Goal: Task Accomplishment & Management: Complete application form

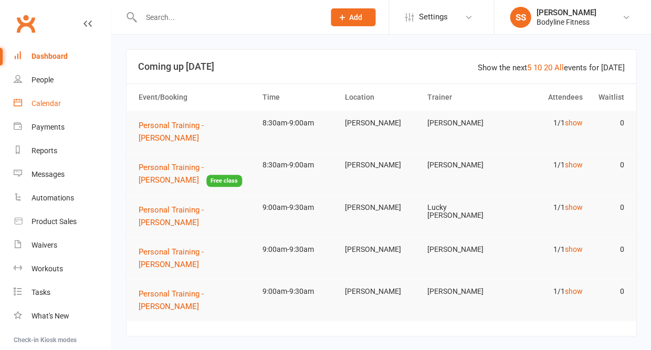
click at [43, 105] on div "Calendar" at bounding box center [45, 103] width 29 height 8
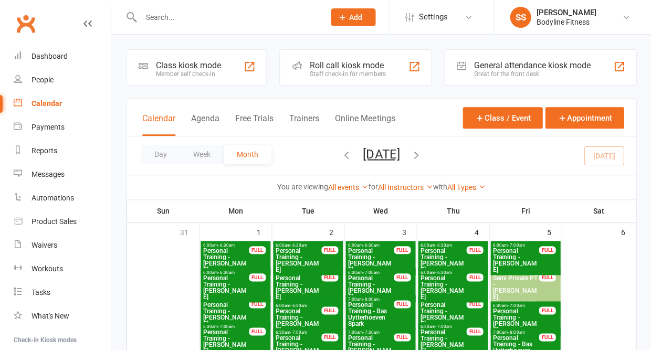
scroll to position [20, 0]
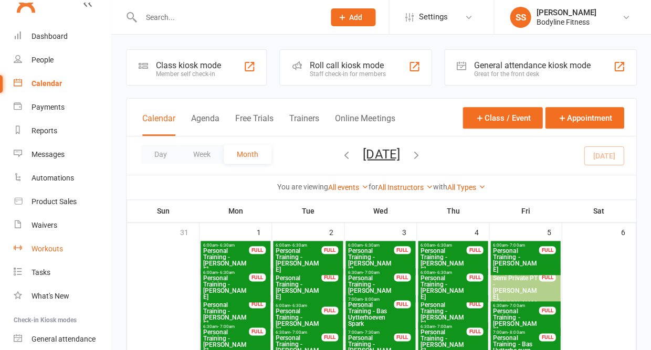
click at [43, 246] on div "Workouts" at bounding box center [46, 248] width 31 height 8
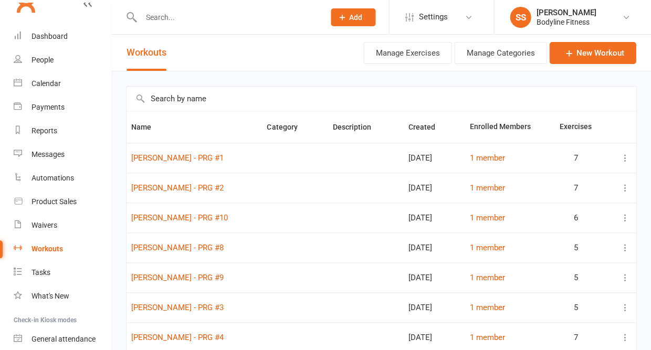
click at [184, 104] on input "text" at bounding box center [380, 99] width 509 height 24
click at [583, 61] on link "New Workout" at bounding box center [592, 53] width 87 height 22
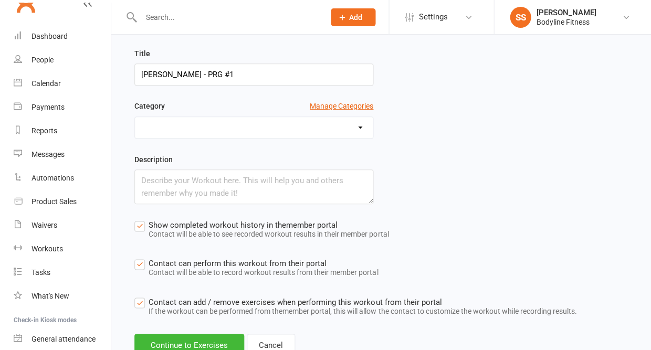
scroll to position [82, 0]
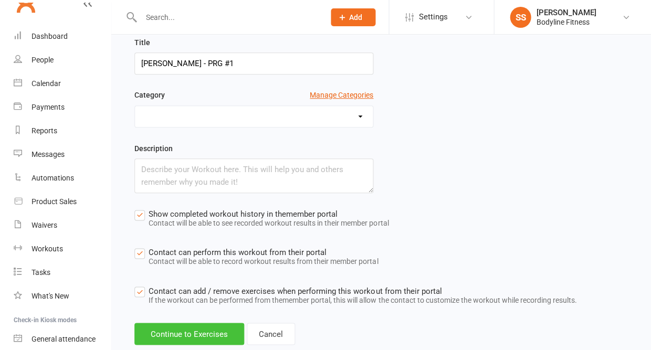
type input "[PERSON_NAME] - PRG #1"
click at [199, 334] on button "Continue to Exercises" at bounding box center [189, 334] width 110 height 22
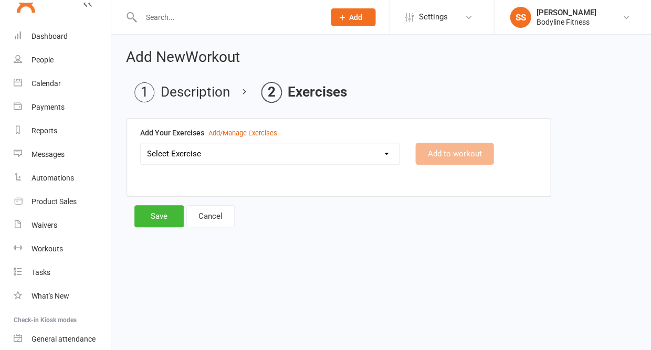
click at [210, 158] on select "Select Exercise 100's 120 Degree Knee Flexed Glute Bridges 1/2 Cuban Press 1/2 …" at bounding box center [270, 153] width 258 height 21
select select "2019"
click at [441, 146] on button "Add to workout" at bounding box center [454, 154] width 78 height 22
select select
select select "Kilograms"
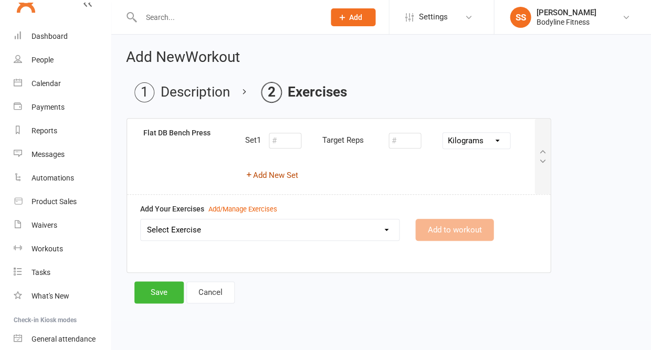
click at [291, 174] on button "Add New Set" at bounding box center [271, 175] width 53 height 13
select select "Kilograms"
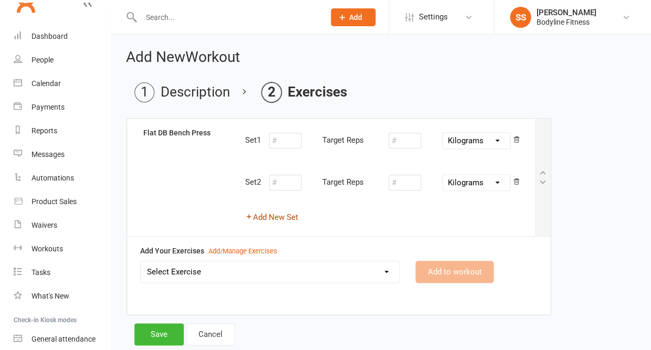
click at [283, 214] on button "Add New Set" at bounding box center [271, 217] width 53 height 13
select select "Kilograms"
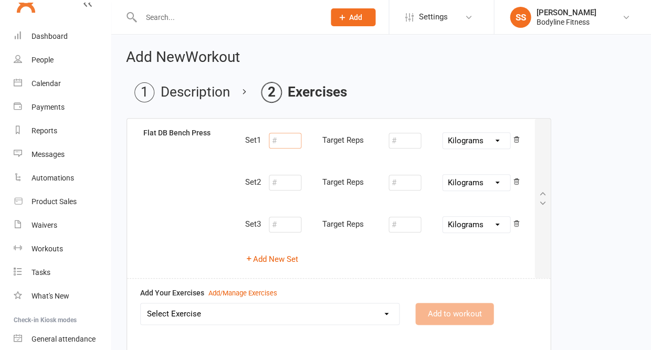
click at [288, 140] on input "number" at bounding box center [285, 141] width 33 height 16
type input "10"
click at [398, 140] on input "number" at bounding box center [404, 141] width 33 height 16
type input "12.5"
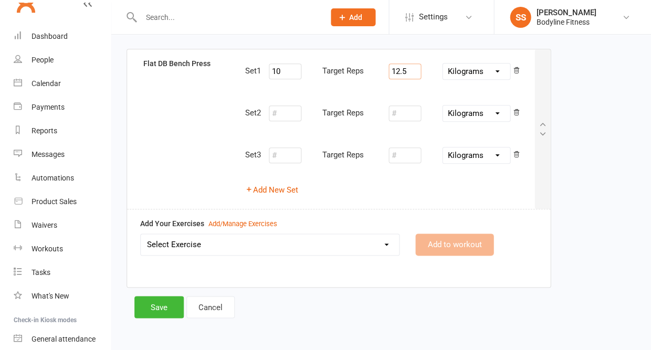
scroll to position [69, 0]
click at [262, 248] on select "Select Exercise 100's 120 Degree Knee Flexed Glute Bridges 1/2 Cuban Press 1/2 …" at bounding box center [270, 245] width 258 height 21
select select "1804"
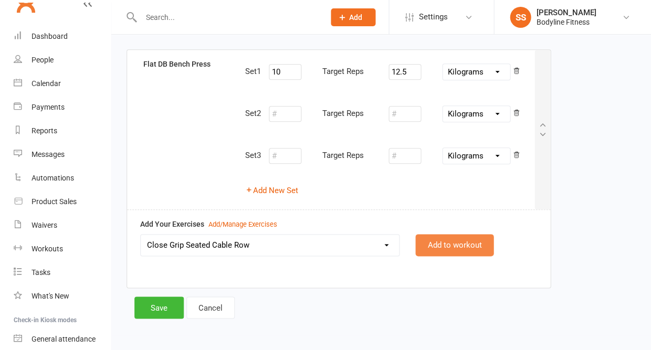
click at [447, 238] on button "Add to workout" at bounding box center [454, 245] width 78 height 22
select select "Kilograms"
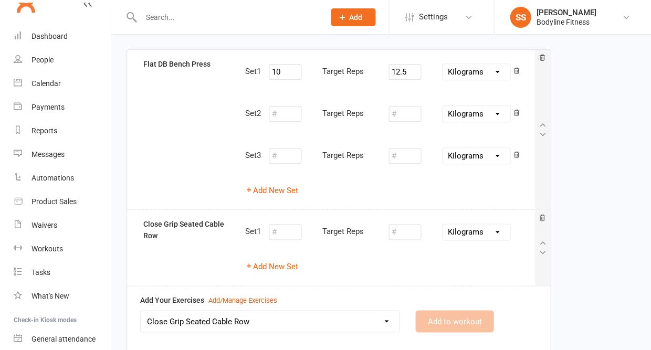
select select
click at [284, 265] on button "Add New Set" at bounding box center [271, 266] width 53 height 13
select select "Kilograms"
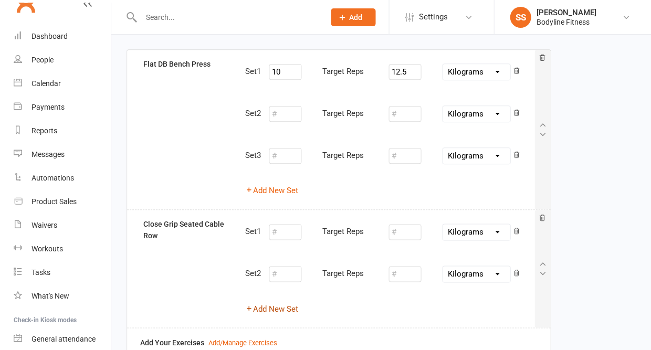
click at [272, 304] on button "Add New Set" at bounding box center [271, 308] width 53 height 13
select select "Kilograms"
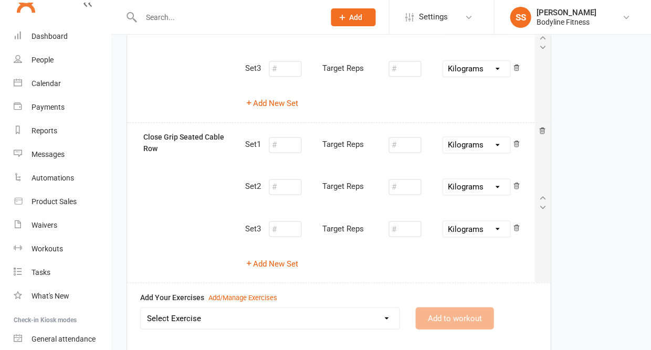
scroll to position [168, 0]
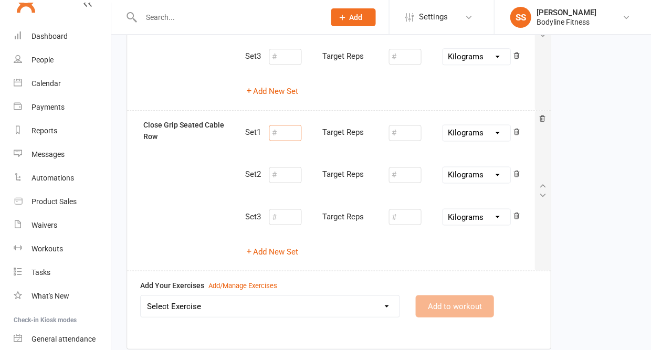
click at [286, 131] on input "number" at bounding box center [285, 133] width 33 height 16
type input "10"
click at [405, 131] on input "number" at bounding box center [404, 133] width 33 height 16
type input "42"
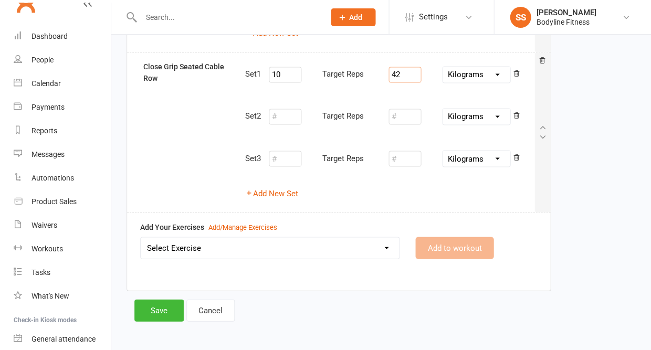
scroll to position [226, 0]
click at [308, 244] on select "Select Exercise 100's 120 Degree Knee Flexed Glute Bridges 1/2 Cuban Press 1/2 …" at bounding box center [270, 248] width 258 height 21
click at [212, 222] on div "Add/Manage Exercises" at bounding box center [242, 227] width 69 height 11
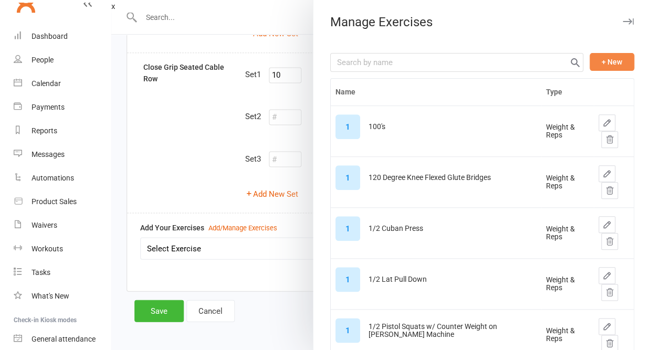
click at [614, 60] on button "+ New" at bounding box center [611, 62] width 45 height 18
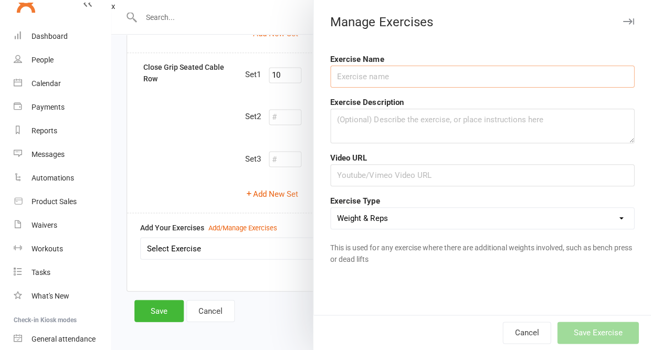
click at [502, 85] on input "text" at bounding box center [482, 77] width 304 height 22
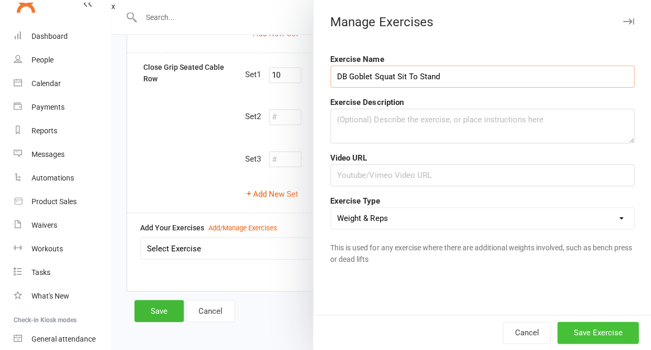
type input "DB Goblet Squat Sit To Stand"
click at [571, 336] on button "Save Exercise" at bounding box center [597, 333] width 81 height 22
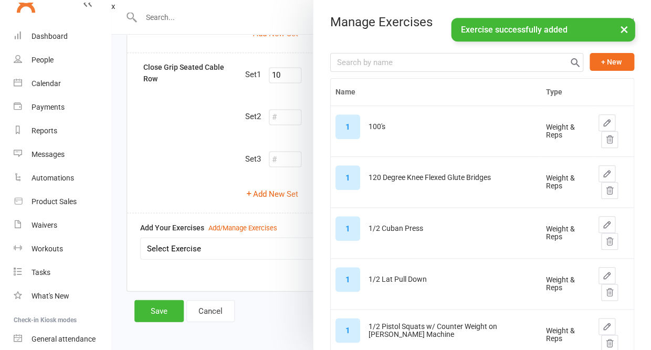
click at [619, 35] on button "×" at bounding box center [623, 29] width 19 height 23
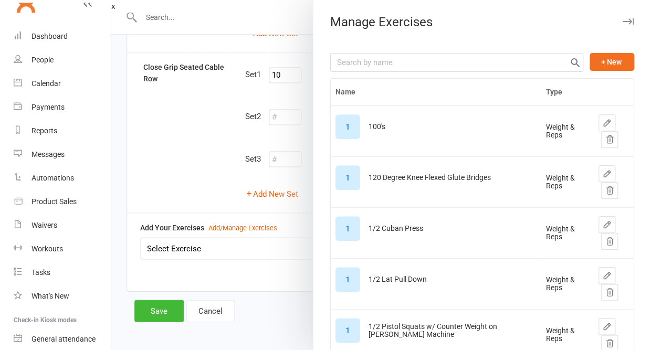
click at [627, 20] on icon "button" at bounding box center [627, 21] width 11 height 6
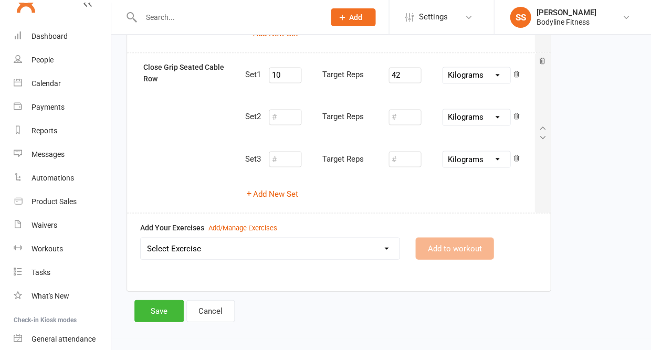
click at [233, 243] on select "Select Exercise 100's 120 Degree Knee Flexed Glute Bridges 1/2 Cuban Press 1/2 …" at bounding box center [270, 248] width 258 height 21
select select "12464"
click at [465, 241] on button "Add to workout" at bounding box center [454, 248] width 78 height 22
select select
select select "Kilograms"
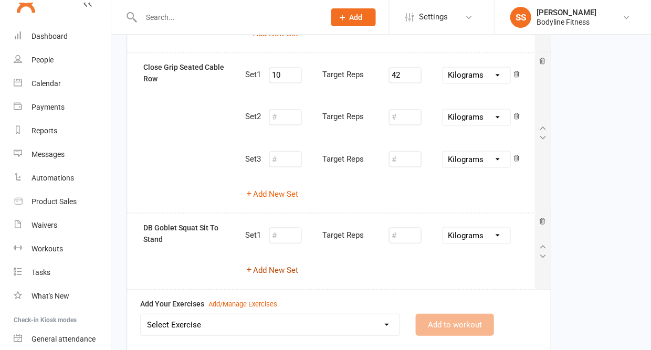
click at [290, 263] on button "Add New Set" at bounding box center [271, 269] width 53 height 13
select select "Kilograms"
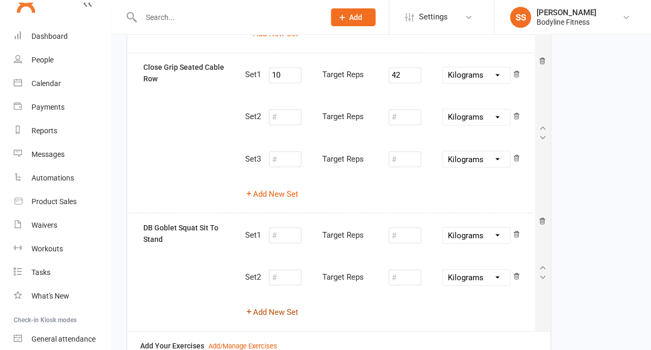
click at [286, 305] on button "Add New Set" at bounding box center [271, 311] width 53 height 13
select select "Kilograms"
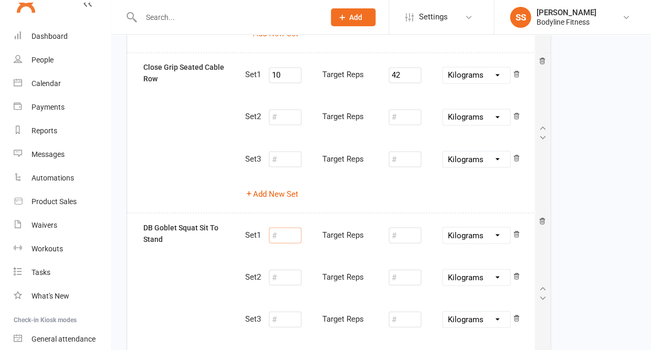
click at [288, 235] on input "number" at bounding box center [285, 235] width 33 height 16
type input "10"
click at [402, 227] on input "number" at bounding box center [404, 235] width 33 height 16
type input "12.5"
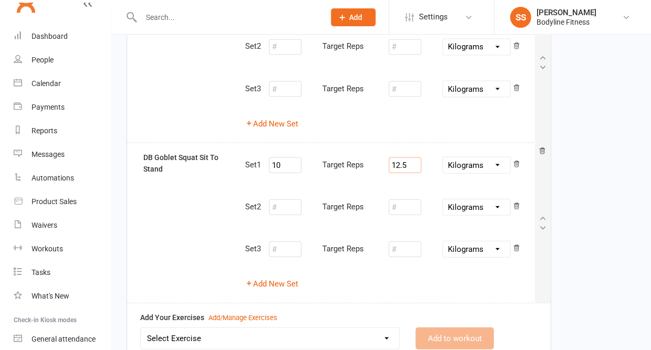
scroll to position [318, 0]
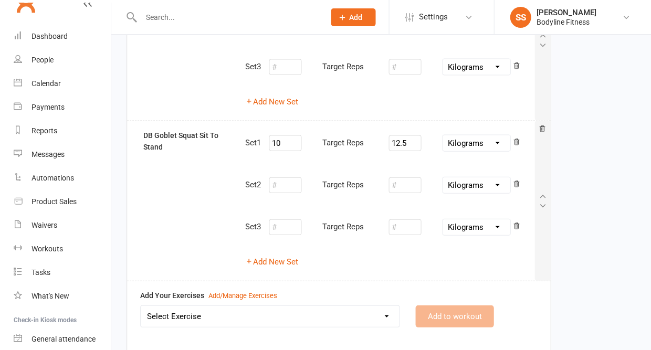
click at [330, 307] on select "Select Exercise 100's 120 Degree Knee Flexed Glute Bridges 1/2 Cuban Press 1/2 …" at bounding box center [270, 315] width 258 height 21
select select "5345"
click at [444, 311] on button "Add to workout" at bounding box center [454, 316] width 78 height 22
select select
select select "Kilograms"
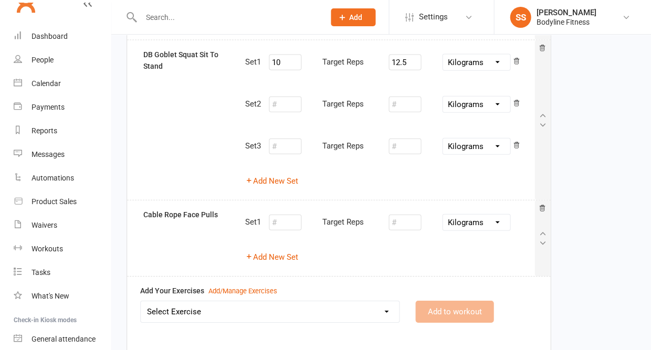
scroll to position [437, 0]
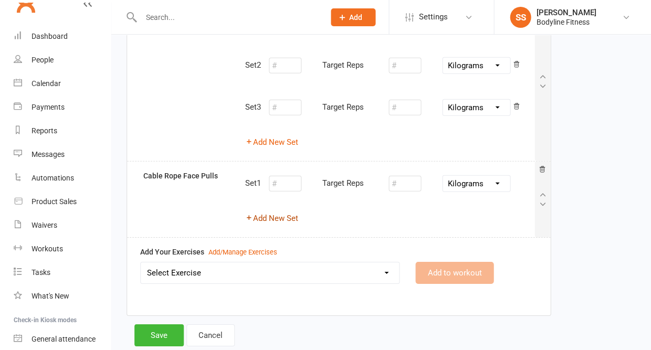
click at [286, 213] on button "Add New Set" at bounding box center [271, 218] width 53 height 13
select select "Kilograms"
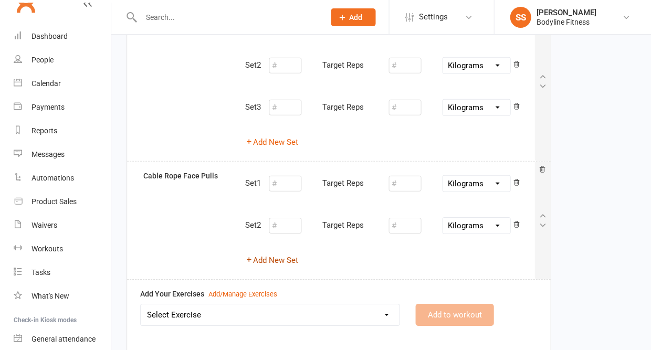
click at [278, 254] on button "Add New Set" at bounding box center [271, 260] width 53 height 13
select select "Kilograms"
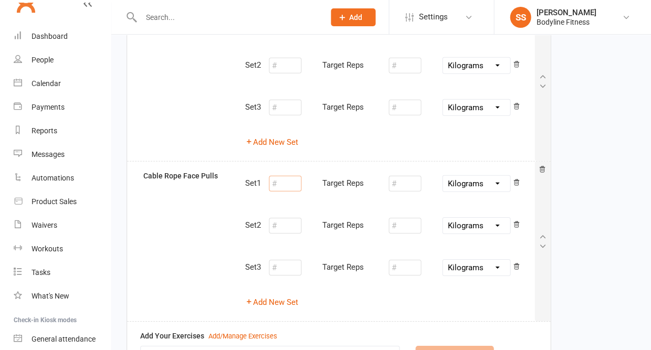
click at [285, 176] on input "number" at bounding box center [285, 184] width 33 height 16
type input "2"
type input "10"
click at [406, 176] on input "number" at bounding box center [404, 184] width 33 height 16
type input "20"
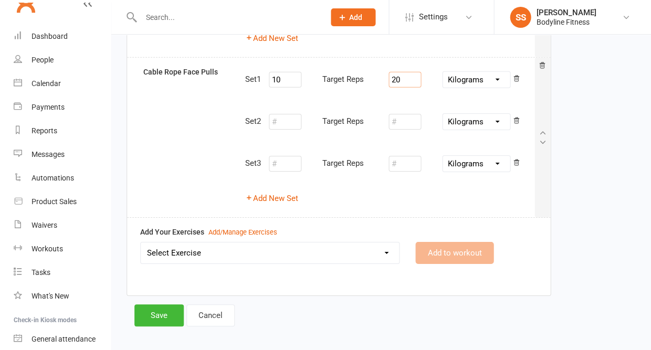
scroll to position [540, 0]
click at [327, 243] on select "Select Exercise 100's 120 Degree Knee Flexed Glute Bridges 1/2 Cuban Press 1/2 …" at bounding box center [270, 253] width 258 height 21
select select "11544"
click at [439, 242] on button "Add to workout" at bounding box center [454, 253] width 78 height 22
select select
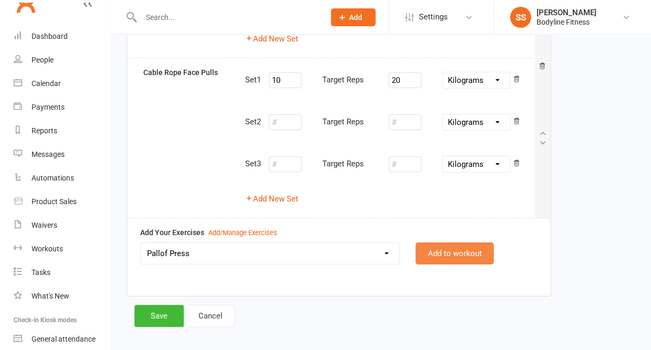
select select "Kilograms"
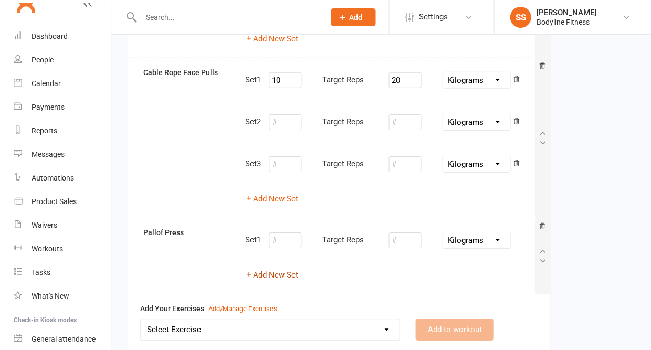
click at [281, 269] on button "Add New Set" at bounding box center [271, 275] width 53 height 13
select select "Kilograms"
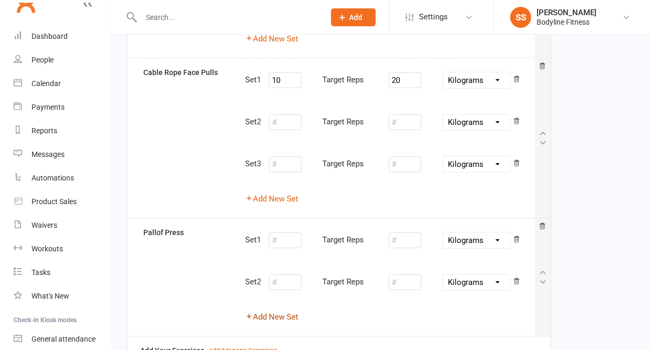
click at [277, 311] on button "Add New Set" at bounding box center [271, 317] width 53 height 13
select select "Kilograms"
click at [289, 232] on input "number" at bounding box center [285, 240] width 33 height 16
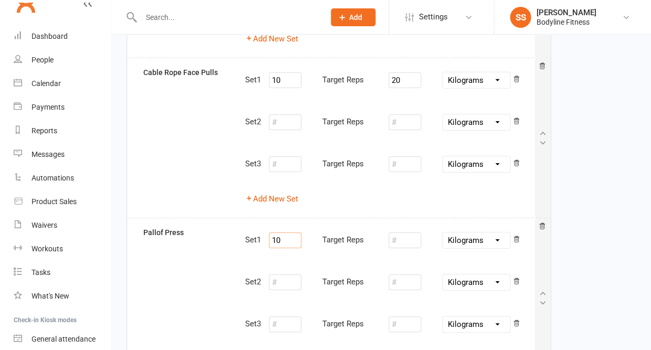
type input "1"
type input "12"
click at [404, 234] on input "number" at bounding box center [404, 240] width 33 height 16
type input "10"
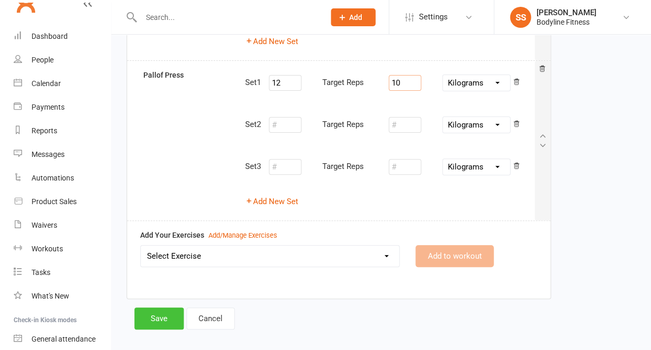
scroll to position [697, 0]
click at [167, 308] on button "Save" at bounding box center [158, 319] width 49 height 22
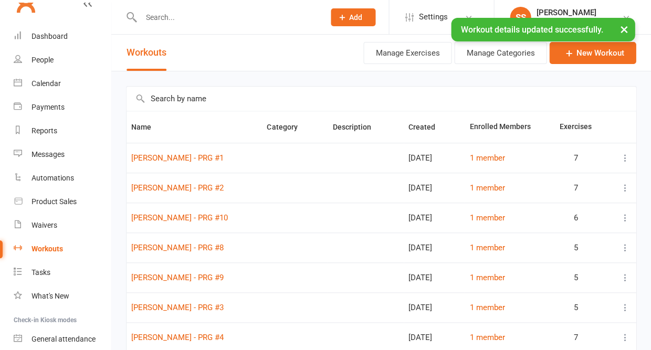
click at [179, 15] on input "text" at bounding box center [226, 17] width 179 height 15
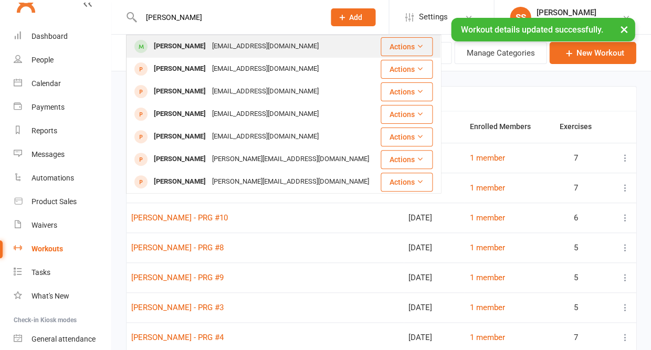
type input "[PERSON_NAME]"
click at [176, 46] on div "[PERSON_NAME]" at bounding box center [180, 46] width 58 height 15
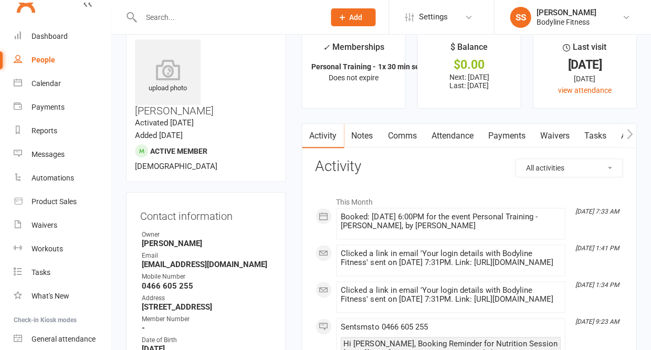
scroll to position [19, 0]
click at [629, 137] on icon "button" at bounding box center [629, 134] width 6 height 11
click at [605, 138] on link "Workouts" at bounding box center [622, 136] width 50 height 24
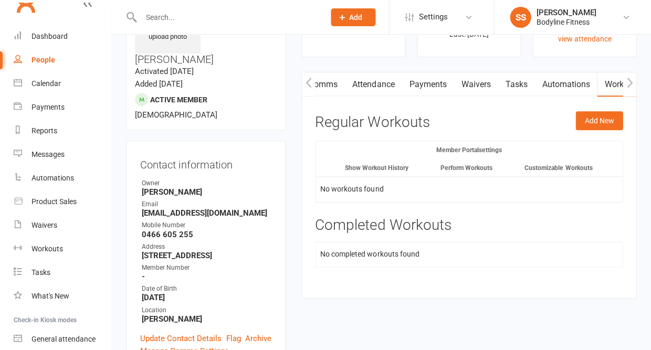
scroll to position [70, 0]
click at [604, 123] on button "Add New" at bounding box center [598, 120] width 47 height 19
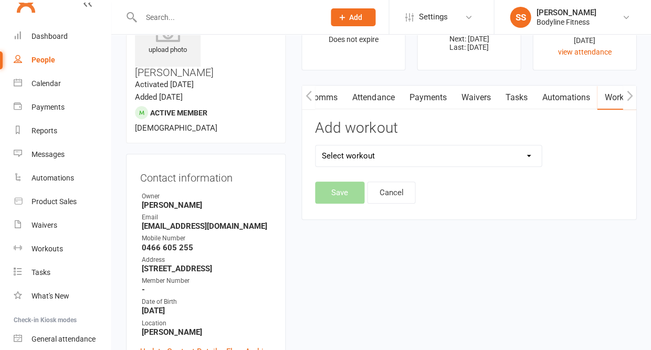
scroll to position [57, 0]
select select "6569"
click at [343, 199] on button "Save" at bounding box center [339, 193] width 49 height 22
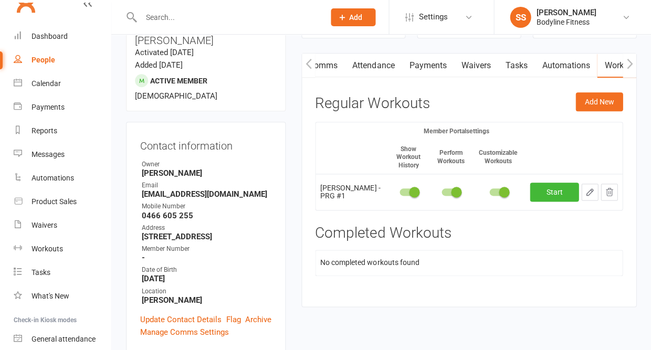
scroll to position [90, 0]
click at [587, 190] on icon "button" at bounding box center [589, 191] width 6 height 6
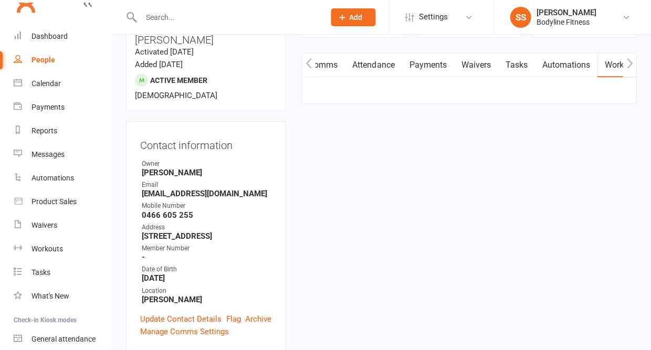
select select "Kilograms"
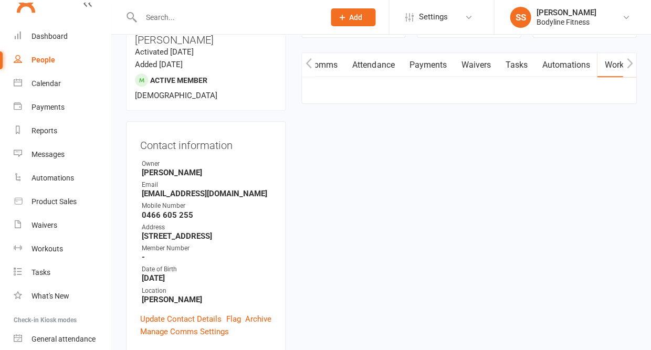
select select "Kilograms"
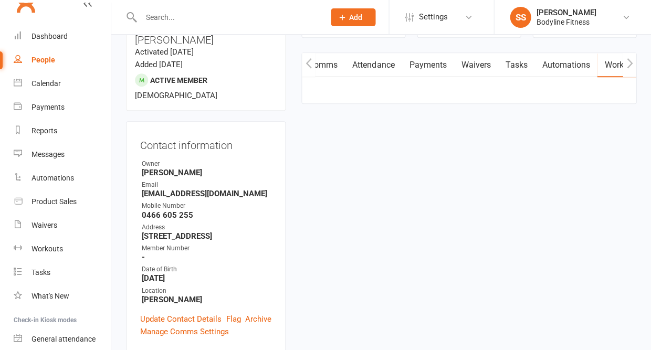
select select "Kilograms"
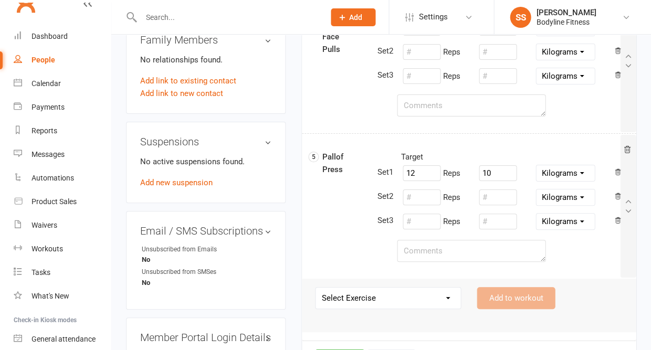
scroll to position [705, 0]
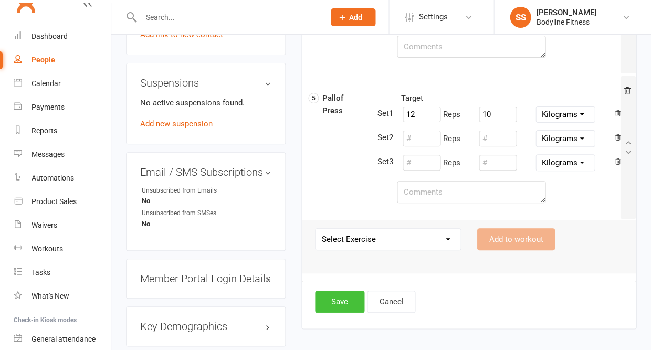
click at [348, 296] on button "Save" at bounding box center [339, 302] width 49 height 22
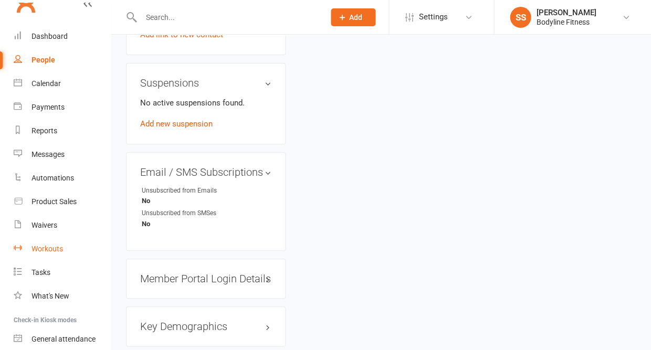
click at [42, 250] on link "Workouts" at bounding box center [62, 249] width 97 height 24
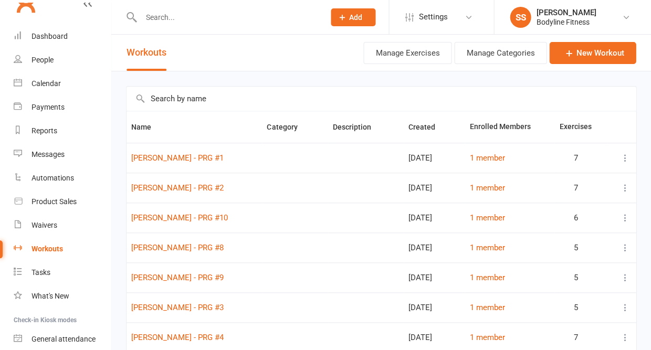
click at [192, 101] on input "text" at bounding box center [380, 99] width 509 height 24
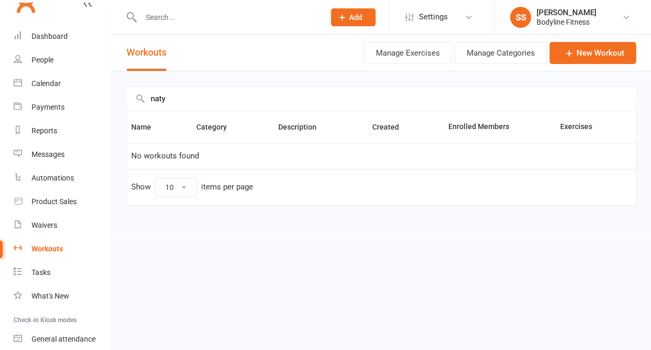
type input "nasty"
drag, startPoint x: 255, startPoint y: 98, endPoint x: 619, endPoint y: 58, distance: 366.3
click at [619, 58] on link "New Workout" at bounding box center [592, 53] width 87 height 22
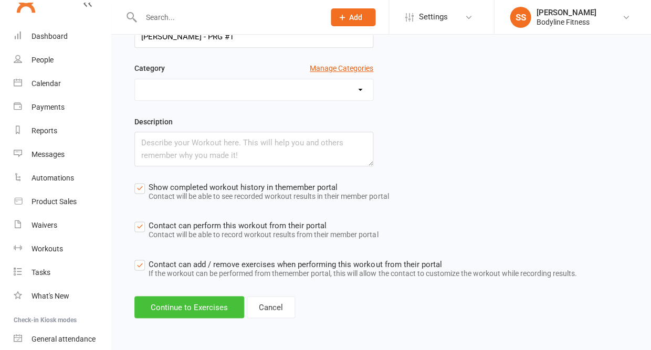
scroll to position [110, 0]
type input "[PERSON_NAME] - PRG #1"
click at [209, 312] on button "Continue to Exercises" at bounding box center [189, 307] width 110 height 22
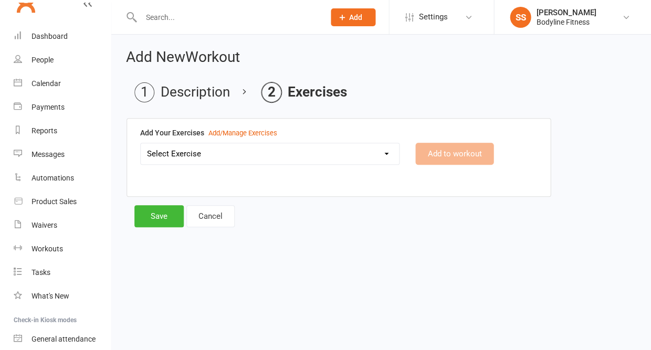
click at [213, 155] on select "Select Exercise 100's 120 Degree Knee Flexed Glute Bridges 1/2 Cuban Press 1/2 …" at bounding box center [270, 153] width 258 height 21
select select "2019"
click at [443, 154] on button "Add to workout" at bounding box center [454, 154] width 78 height 22
select select
select select "Kilograms"
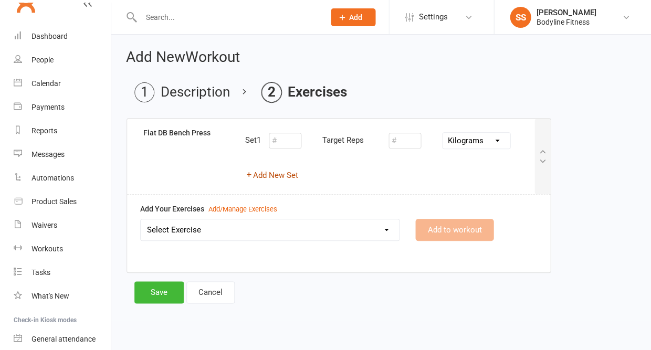
click at [280, 173] on button "Add New Set" at bounding box center [271, 175] width 53 height 13
select select "Kilograms"
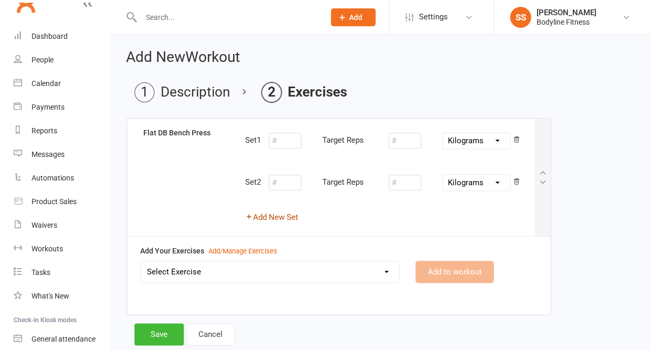
click at [267, 216] on button "Add New Set" at bounding box center [271, 217] width 53 height 13
select select "Kilograms"
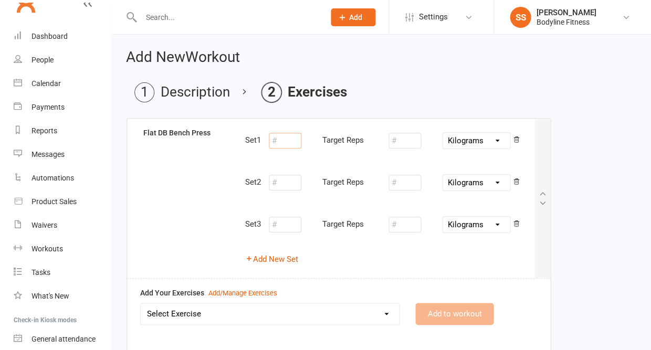
click at [290, 139] on input "number" at bounding box center [285, 141] width 33 height 16
type input "10"
click at [407, 140] on input "number" at bounding box center [404, 141] width 33 height 16
type input "6"
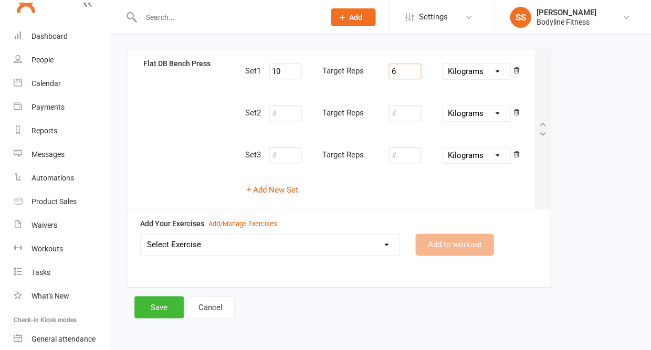
scroll to position [69, 0]
click at [304, 241] on select "Select Exercise 100's 120 Degree Knee Flexed Glute Bridges 1/2 Cuban Press 1/2 …" at bounding box center [270, 245] width 258 height 21
select select "1804"
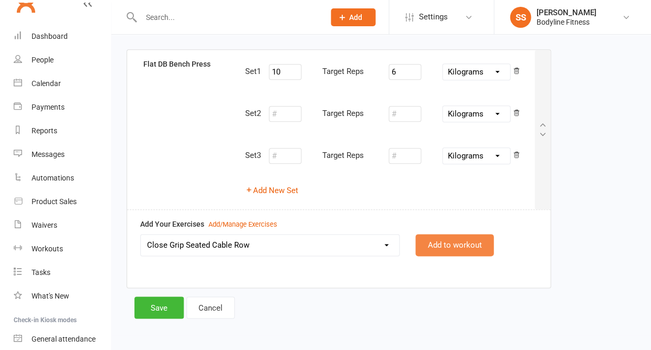
click at [428, 244] on button "Add to workout" at bounding box center [454, 245] width 78 height 22
select select
select select "Kilograms"
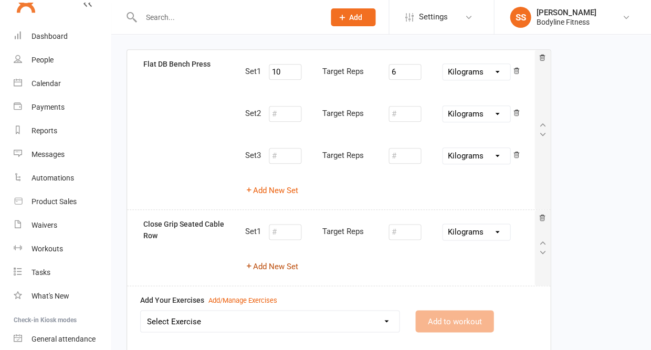
click at [294, 260] on button "Add New Set" at bounding box center [271, 266] width 53 height 13
select select "Kilograms"
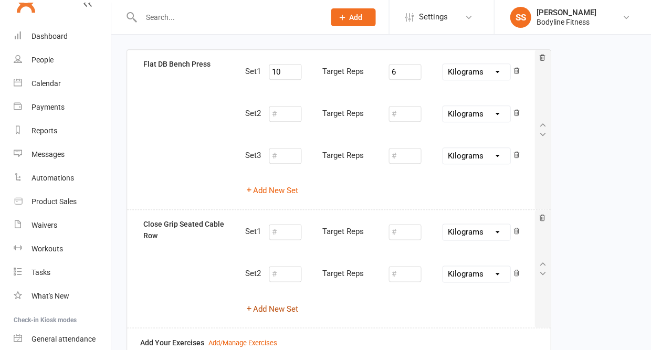
click at [280, 304] on button "Add New Set" at bounding box center [271, 308] width 53 height 13
select select "Kilograms"
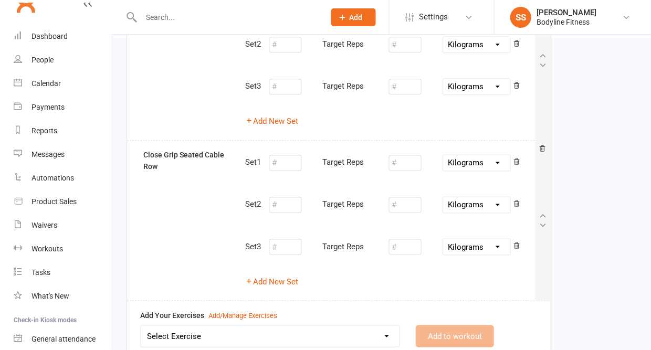
scroll to position [138, 0]
click at [294, 164] on input "number" at bounding box center [285, 163] width 33 height 16
type input "10"
click at [402, 164] on input "number" at bounding box center [404, 163] width 33 height 16
type input "24"
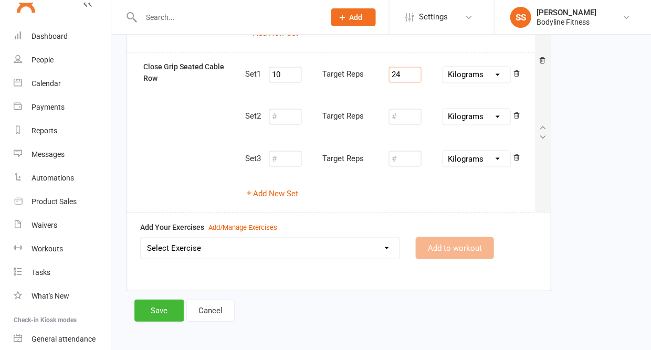
scroll to position [226, 0]
click at [325, 248] on select "Select Exercise 100's 120 Degree Knee Flexed Glute Bridges 1/2 Cuban Press 1/2 …" at bounding box center [270, 248] width 258 height 21
select select "2067"
click at [421, 248] on button "Add to workout" at bounding box center [454, 248] width 78 height 22
select select
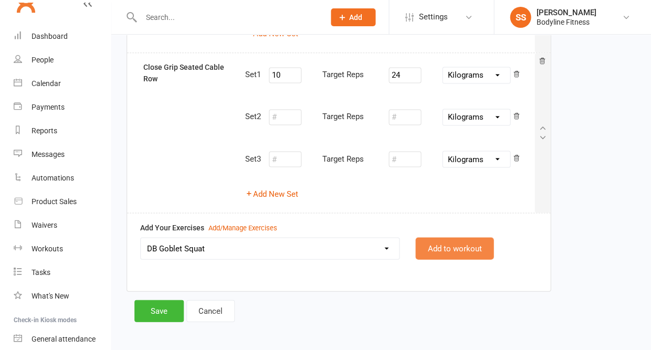
select select "Kilograms"
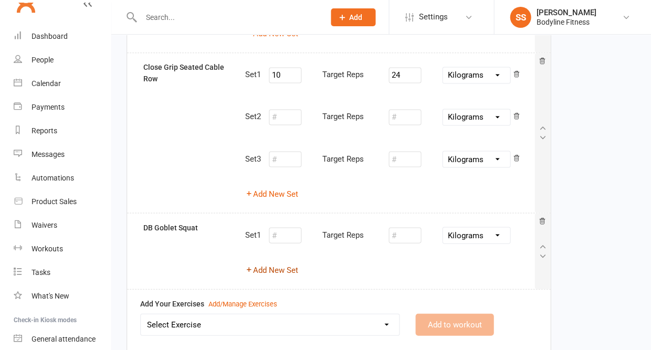
click at [286, 268] on button "Add New Set" at bounding box center [271, 269] width 53 height 13
select select "Kilograms"
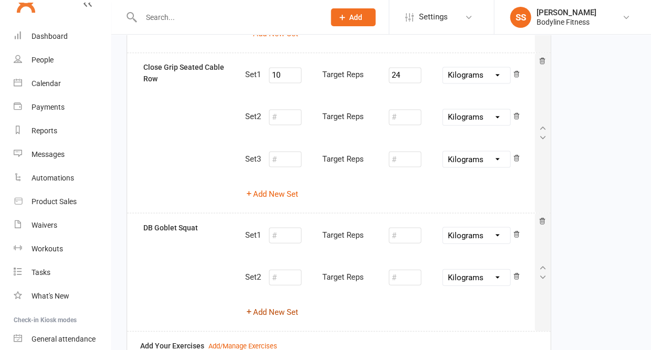
click at [285, 305] on button "Add New Set" at bounding box center [271, 311] width 53 height 13
select select "Kilograms"
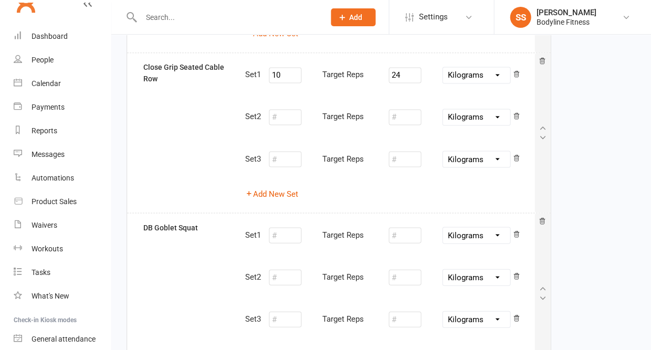
scroll to position [226, 0]
click at [285, 232] on input "number" at bounding box center [285, 235] width 33 height 16
type input "10"
click at [398, 228] on input "number" at bounding box center [404, 235] width 33 height 16
type input "8"
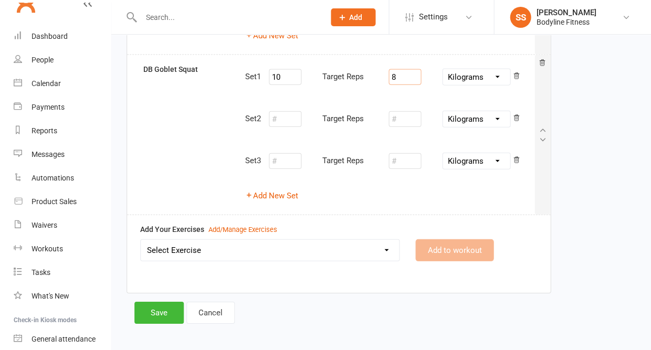
scroll to position [383, 0]
click at [306, 244] on select "Select Exercise 100's 120 Degree Knee Flexed Glute Bridges 1/2 Cuban Press 1/2 …" at bounding box center [270, 250] width 258 height 21
select select "1800"
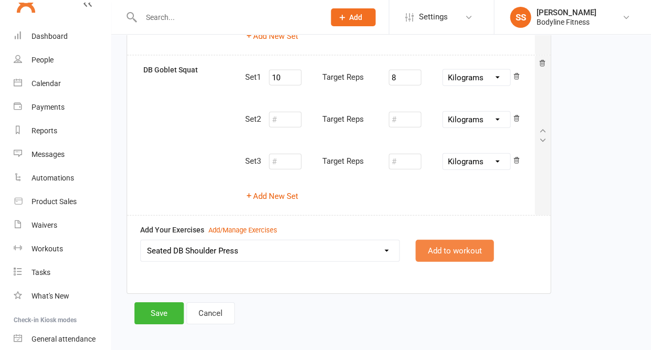
click at [448, 244] on button "Add to workout" at bounding box center [454, 251] width 78 height 22
select select
select select "Kilograms"
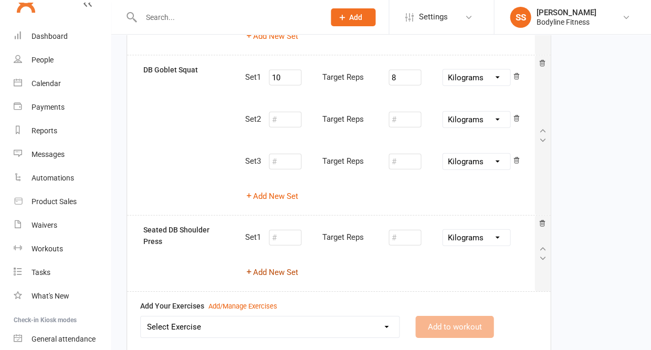
click at [286, 266] on button "Add New Set" at bounding box center [271, 272] width 53 height 13
select select "Kilograms"
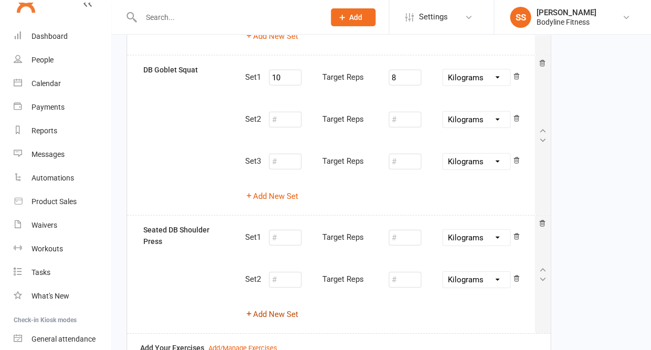
click at [276, 308] on button "Add New Set" at bounding box center [271, 314] width 53 height 13
select select "Kilograms"
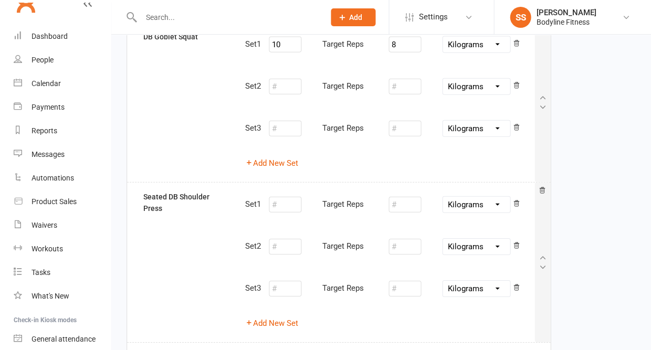
scroll to position [419, 0]
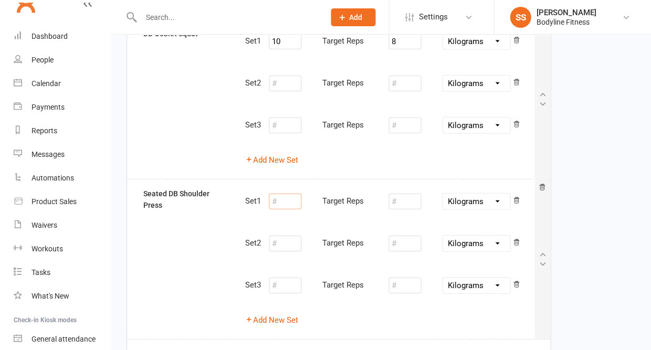
click at [286, 194] on input "number" at bounding box center [285, 202] width 33 height 16
type input "10"
click at [404, 194] on input "number" at bounding box center [404, 202] width 33 height 16
type input "3"
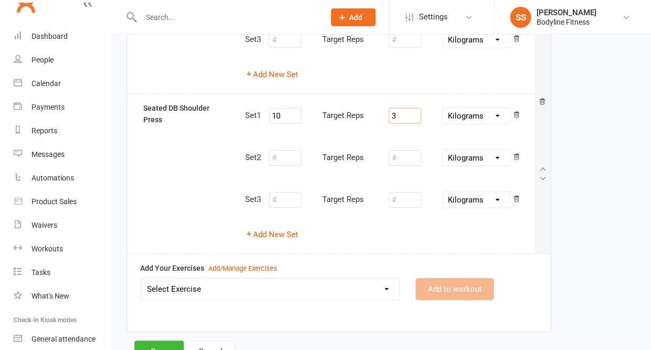
scroll to position [516, 0]
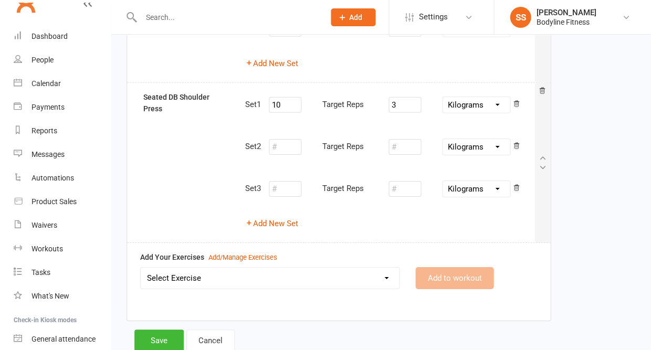
click at [323, 270] on select "Select Exercise 100's 120 Degree Knee Flexed Glute Bridges 1/2 Cuban Press 1/2 …" at bounding box center [270, 278] width 258 height 21
select select "3793"
click at [437, 270] on button "Add to workout" at bounding box center [454, 278] width 78 height 22
select select "Kilograms"
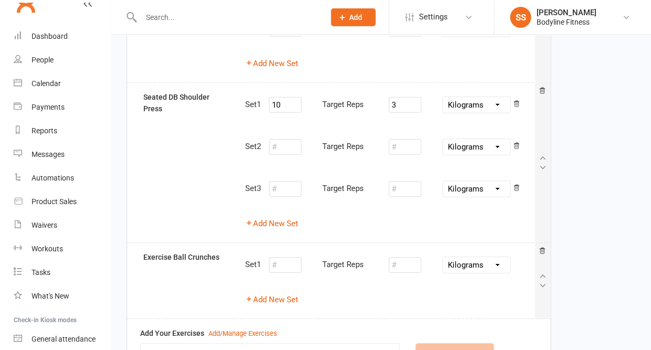
select select
click at [289, 293] on button "Add New Set" at bounding box center [271, 299] width 53 height 13
select select "Kilograms"
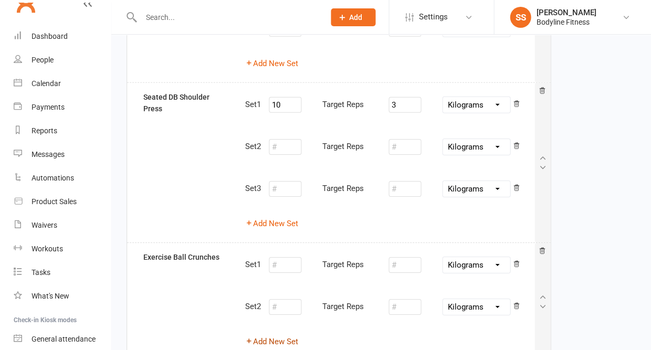
click at [275, 335] on button "Add New Set" at bounding box center [271, 341] width 53 height 13
select select "Kilograms"
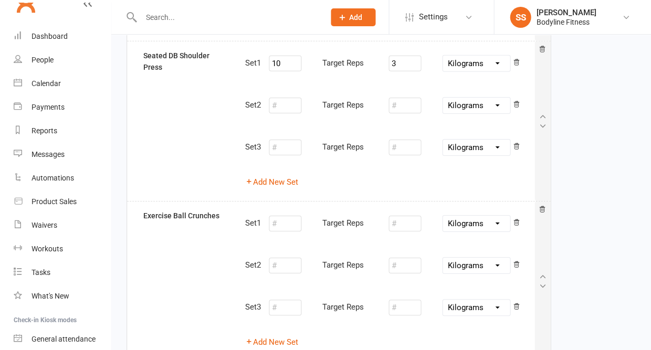
scroll to position [573, 0]
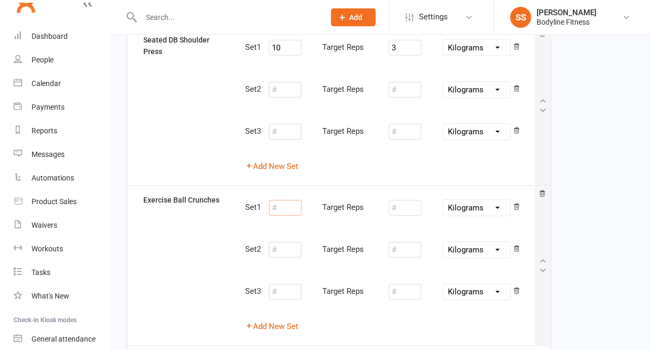
click at [288, 205] on input "number" at bounding box center [285, 208] width 33 height 16
type input "10"
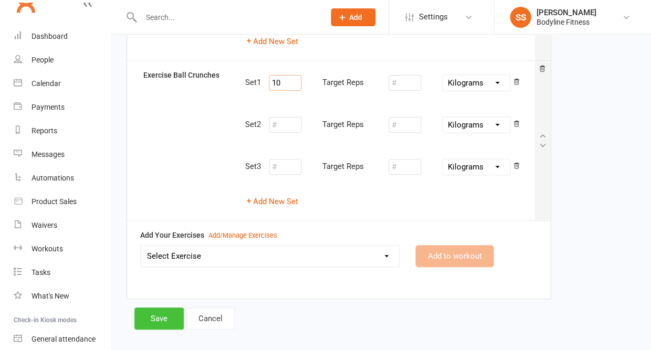
scroll to position [697, 0]
click at [164, 308] on button "Save" at bounding box center [158, 319] width 49 height 22
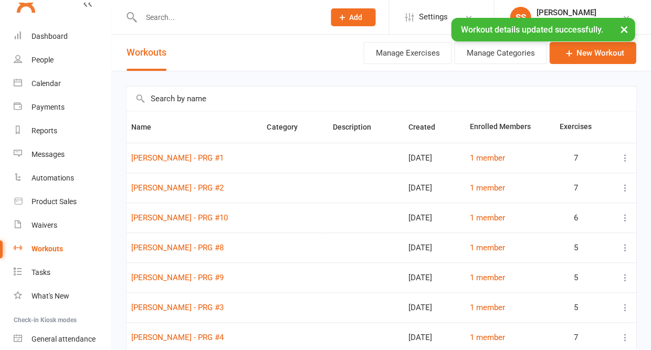
click at [186, 16] on input "text" at bounding box center [226, 17] width 179 height 15
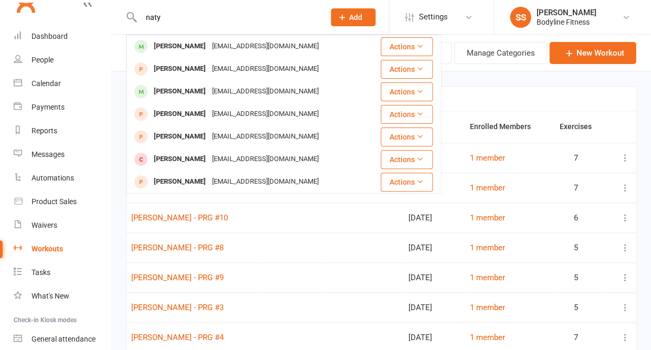
type input "nasty"
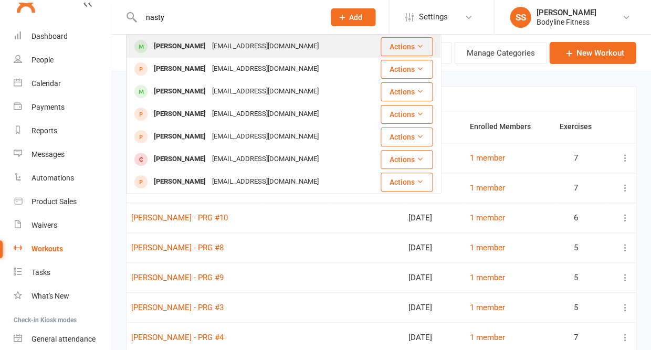
drag, startPoint x: 186, startPoint y: 16, endPoint x: 182, endPoint y: 48, distance: 31.8
click at [182, 48] on div "[PERSON_NAME]" at bounding box center [180, 46] width 58 height 15
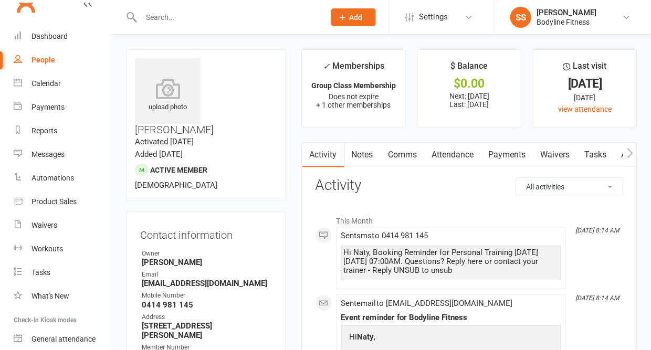
click at [630, 150] on icon "button" at bounding box center [629, 152] width 6 height 11
click at [605, 161] on link "Workouts" at bounding box center [622, 155] width 50 height 24
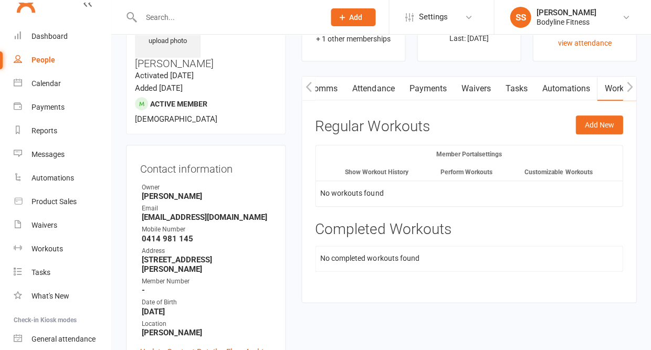
scroll to position [66, 0]
click at [589, 123] on button "Add New" at bounding box center [598, 124] width 47 height 19
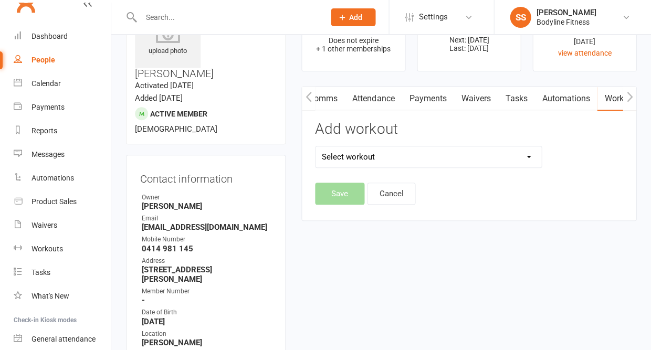
scroll to position [59, 0]
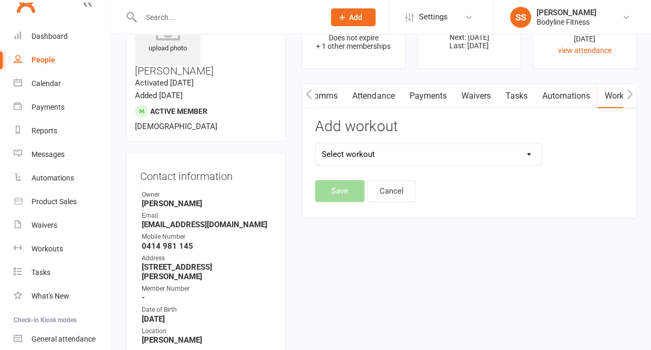
select select "6570"
click at [332, 192] on button "Save" at bounding box center [339, 191] width 49 height 22
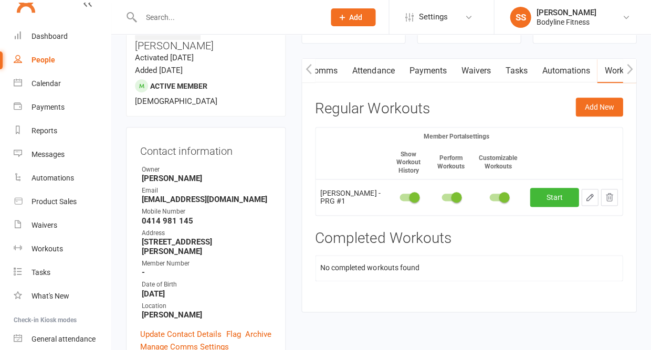
scroll to position [97, 0]
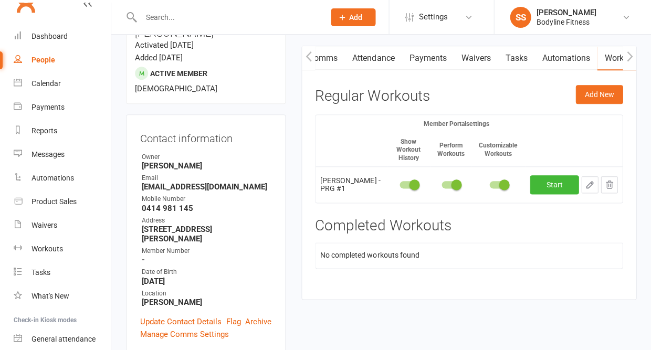
click at [591, 180] on icon "button" at bounding box center [588, 184] width 9 height 9
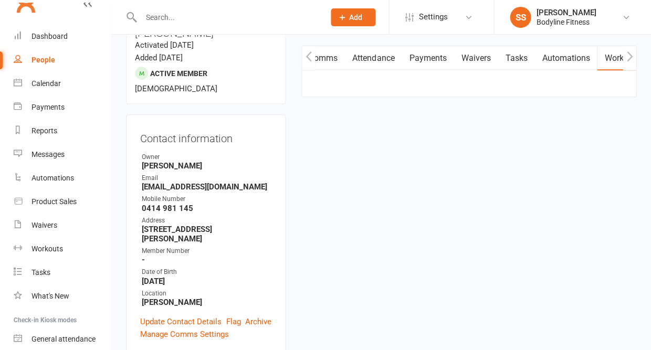
select select "Kilograms"
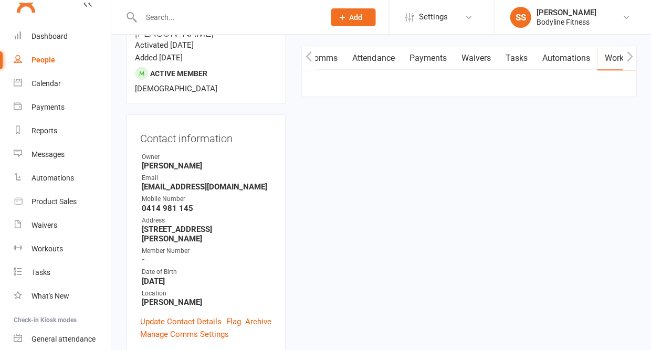
select select "Kilograms"
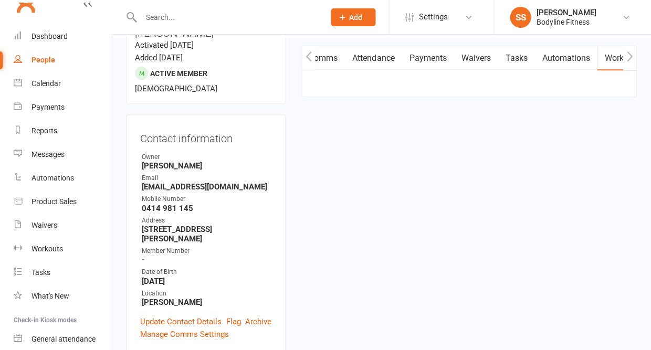
select select "Kilograms"
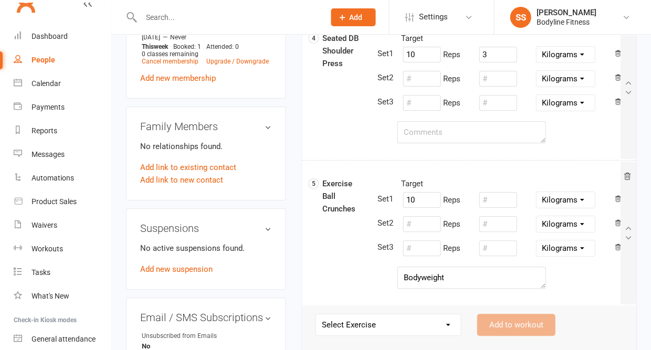
scroll to position [627, 0]
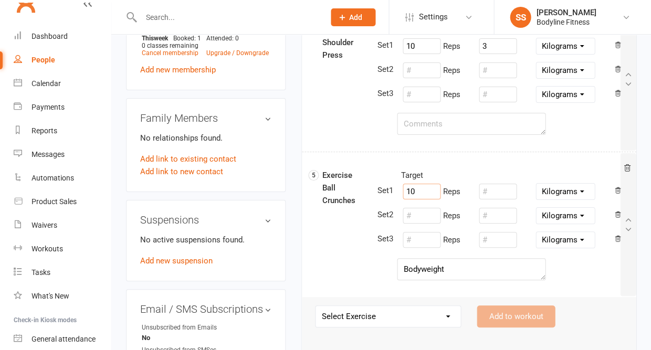
click at [414, 193] on input "10" at bounding box center [421, 192] width 38 height 16
type input "12"
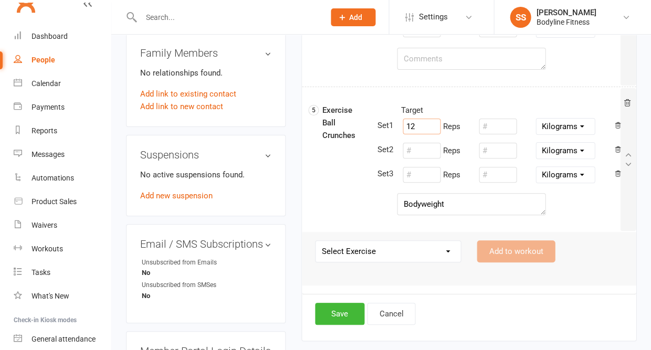
scroll to position [786, 0]
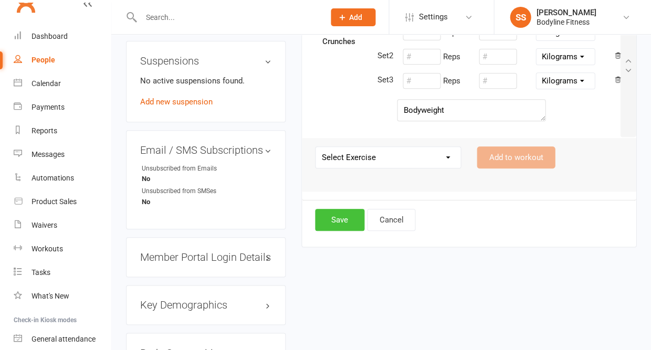
click at [326, 218] on button "Save" at bounding box center [339, 220] width 49 height 22
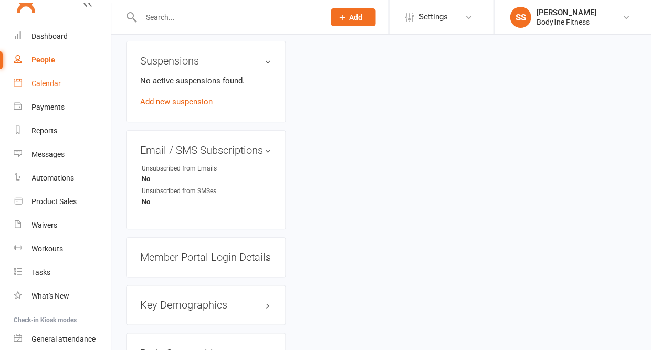
click at [45, 77] on link "Calendar" at bounding box center [62, 84] width 97 height 24
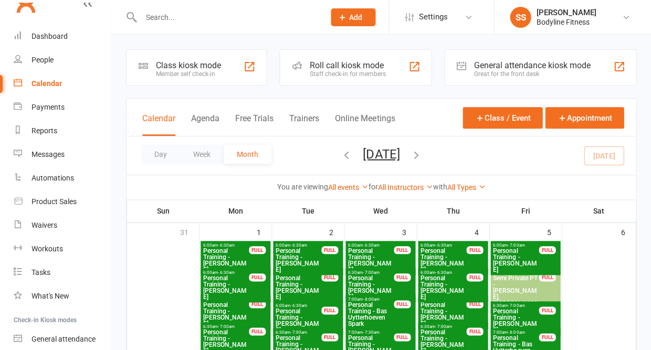
click at [54, 81] on div "Calendar" at bounding box center [46, 83] width 30 height 8
click at [48, 63] on div "People" at bounding box center [42, 60] width 22 height 8
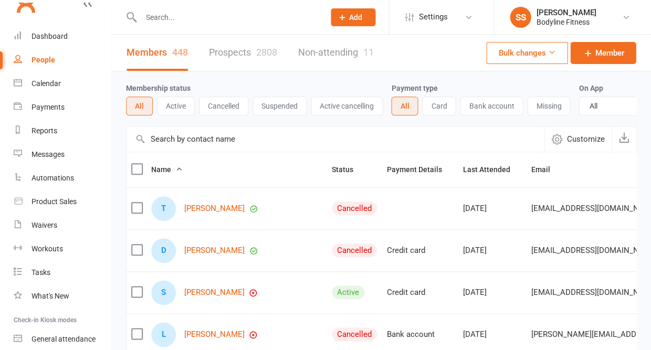
click at [224, 63] on link "Prospects 2808" at bounding box center [243, 53] width 68 height 36
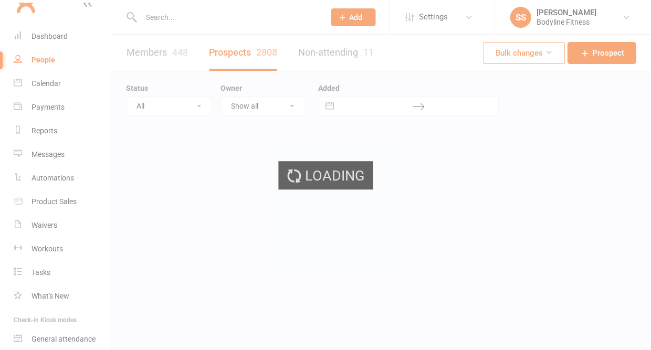
select select "50"
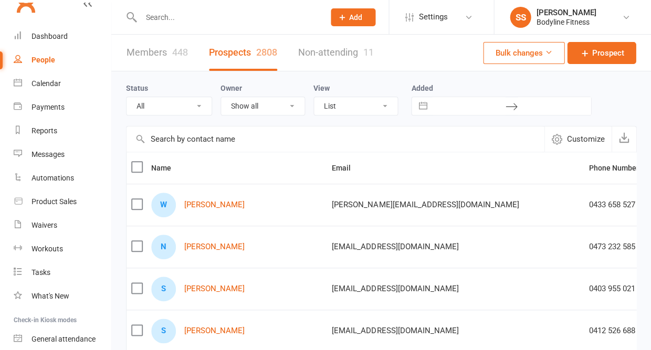
select select "New Lead"
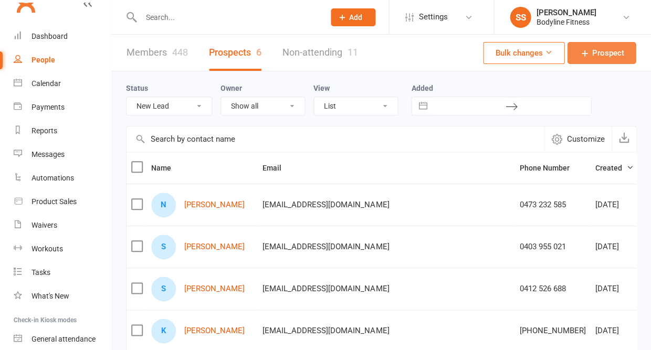
click at [598, 56] on span "Prospect" at bounding box center [607, 53] width 32 height 13
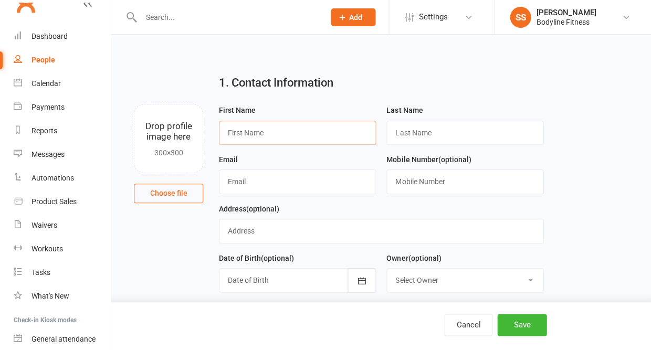
paste input "[PERSON_NAME]"
drag, startPoint x: 258, startPoint y: 133, endPoint x: 290, endPoint y: 133, distance: 31.5
click at [290, 133] on input "[PERSON_NAME]" at bounding box center [297, 133] width 157 height 24
type input "[PERSON_NAME]"
paste input "[PERSON_NAME]"
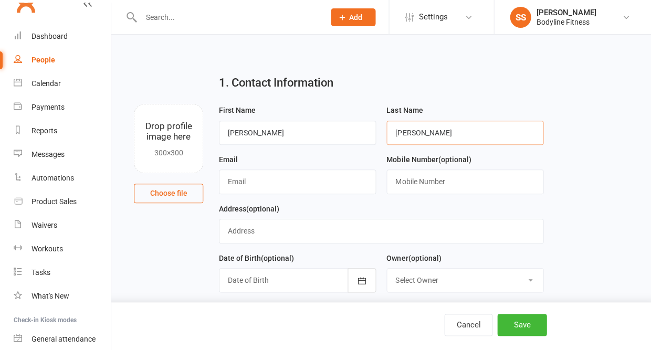
type input "[PERSON_NAME]"
paste input "[PERSON_NAME][EMAIL_ADDRESS][PERSON_NAME][DOMAIN_NAME]"
type input "[PERSON_NAME][EMAIL_ADDRESS][PERSON_NAME][DOMAIN_NAME]"
click at [443, 188] on input "text" at bounding box center [464, 181] width 157 height 24
paste input "0415 180 638"
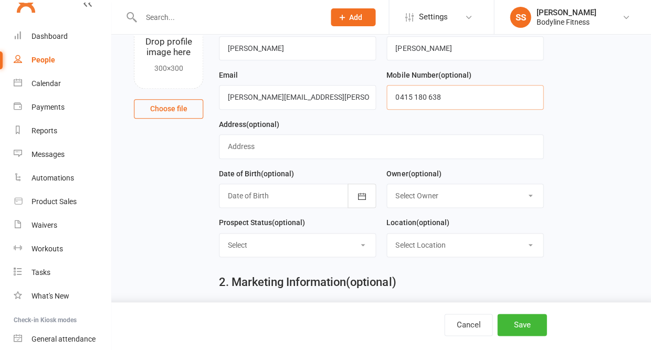
scroll to position [88, 0]
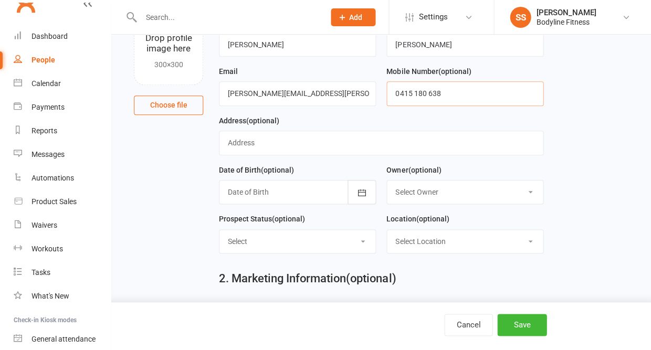
type input "0415 180 638"
select select "New Lead"
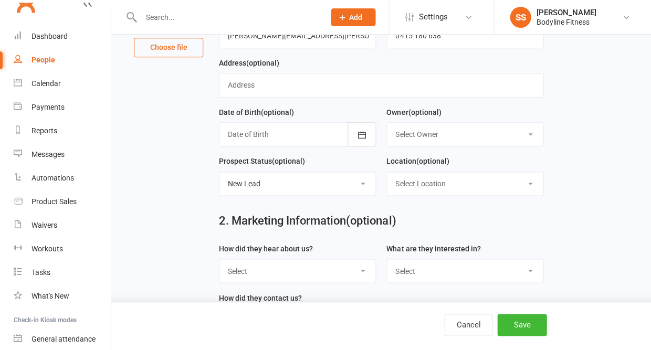
scroll to position [208, 0]
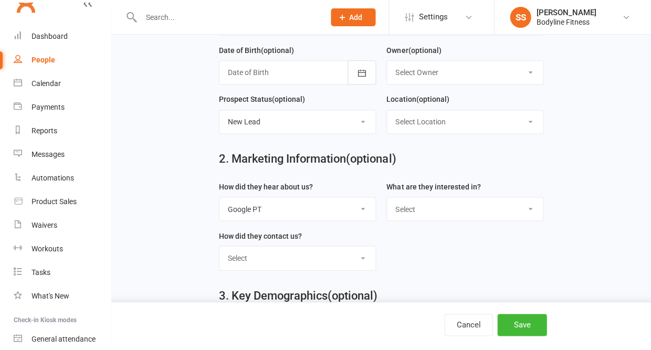
select select "Facebook"
select select "Personal Training"
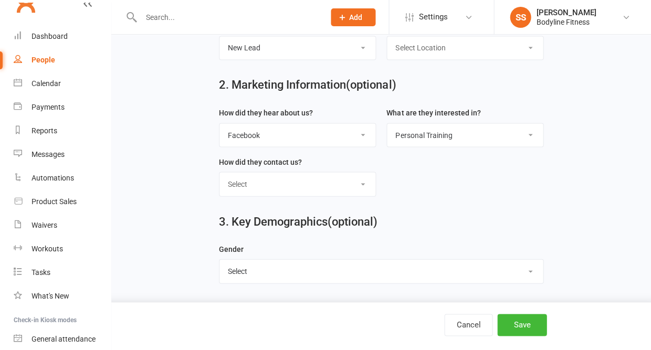
scroll to position [286, 0]
select select "[DEMOGRAPHIC_DATA]"
click at [522, 319] on button "Save" at bounding box center [521, 325] width 49 height 22
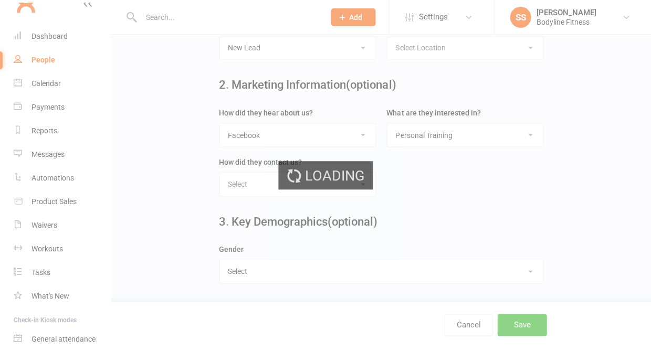
scroll to position [0, 0]
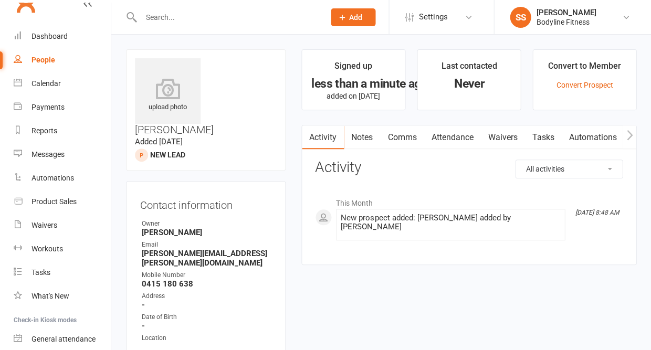
click at [39, 59] on div "People" at bounding box center [43, 60] width 24 height 8
select select "50"
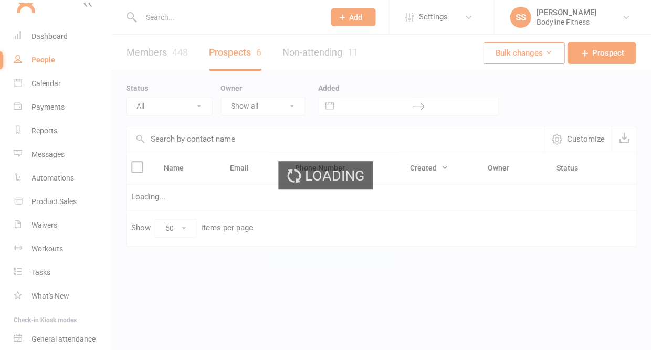
select select "New Lead"
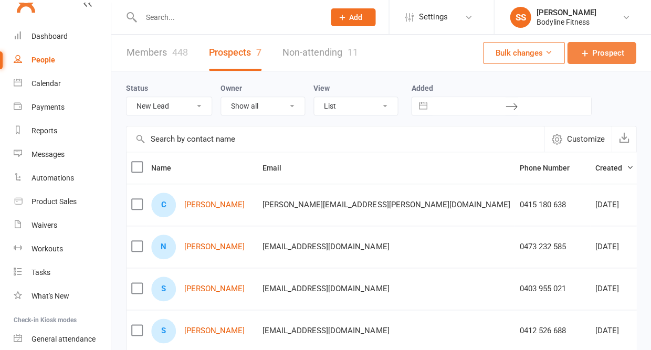
click at [588, 63] on link "Prospect" at bounding box center [601, 53] width 69 height 22
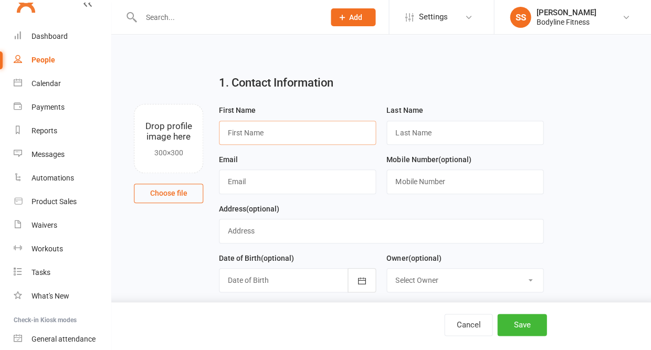
paste input "[PERSON_NAME]"
drag, startPoint x: 250, startPoint y: 136, endPoint x: 273, endPoint y: 136, distance: 23.6
click at [273, 136] on input "[PERSON_NAME]" at bounding box center [297, 133] width 157 height 24
type input "[PERSON_NAME]"
paste input "[PERSON_NAME]"
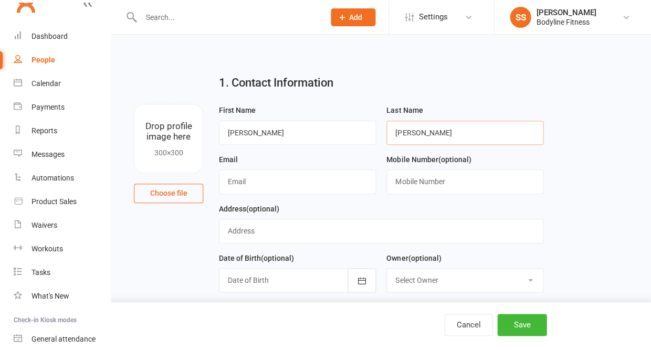
type input "[PERSON_NAME]"
paste input "[EMAIL_ADDRESS][DOMAIN_NAME]"
type input "[EMAIL_ADDRESS][DOMAIN_NAME]"
click at [454, 169] on div "Mobile Number (optional)" at bounding box center [464, 173] width 157 height 41
click at [427, 183] on input "text" at bounding box center [464, 181] width 157 height 24
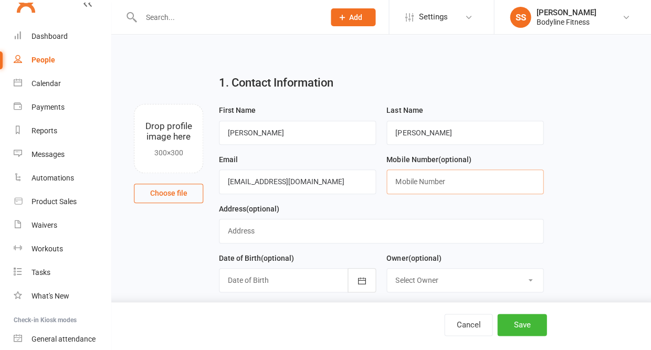
paste input "0412193517"
click at [412, 182] on input "0412193517" at bounding box center [464, 181] width 157 height 24
click at [424, 184] on input "0412 193517" at bounding box center [464, 181] width 157 height 24
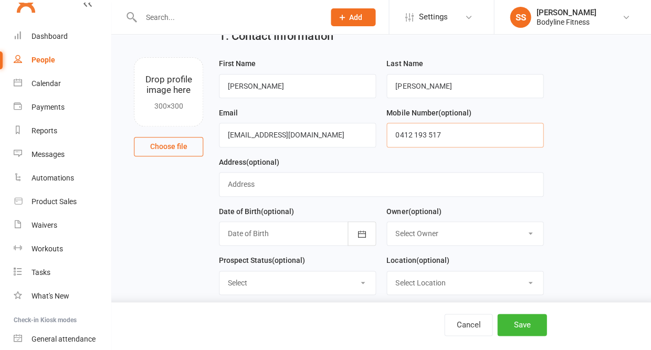
scroll to position [48, 0]
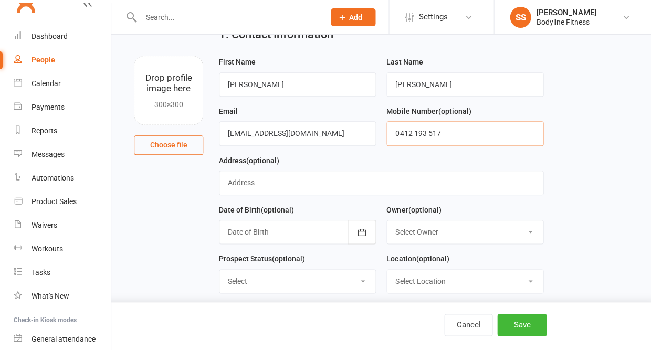
type input "0412 193 517"
select select "New Lead"
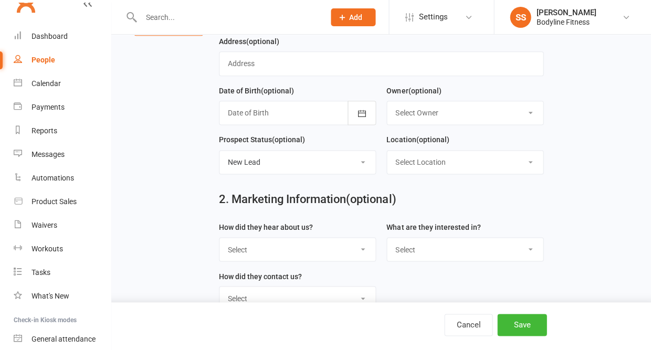
scroll to position [203, 0]
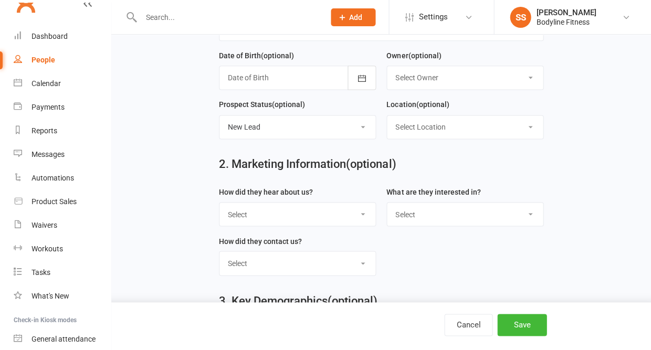
select select "Facebook"
select select "Personal Training"
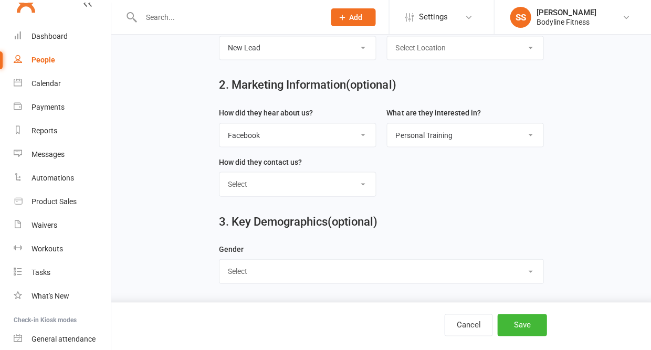
scroll to position [286, 0]
select select "[DEMOGRAPHIC_DATA]"
click at [539, 321] on button "Save" at bounding box center [521, 325] width 49 height 22
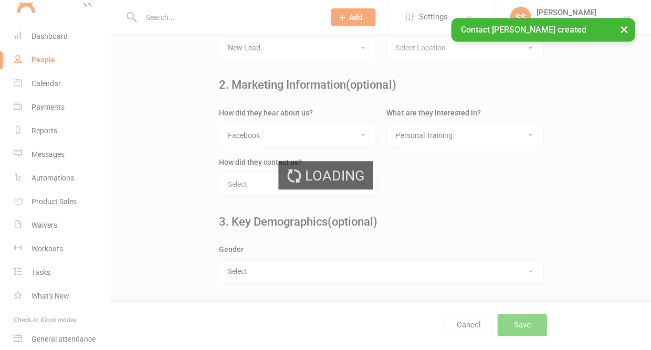
scroll to position [0, 0]
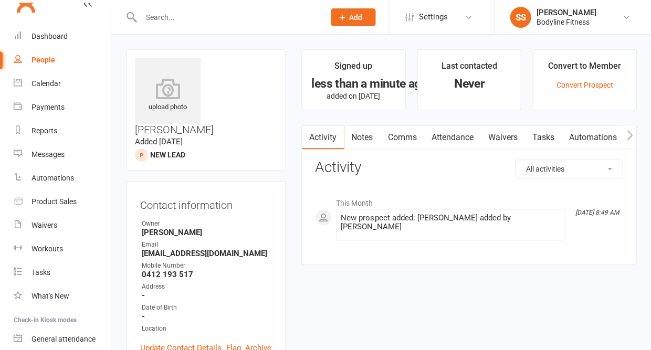
click at [46, 56] on div "People" at bounding box center [43, 60] width 24 height 8
select select "50"
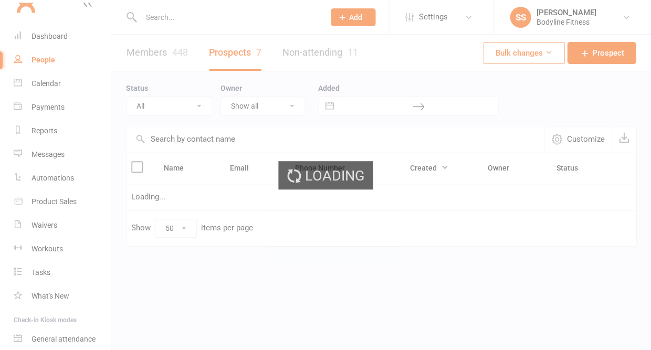
select select "New Lead"
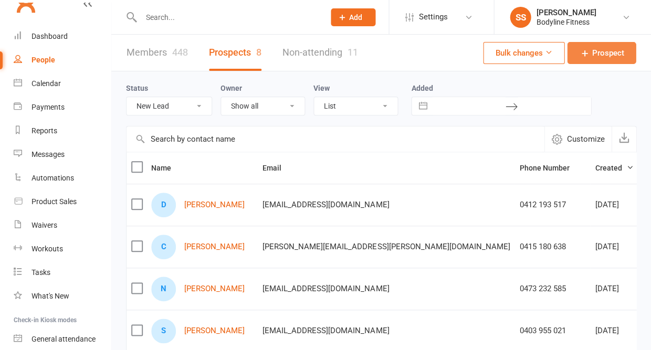
click at [588, 58] on icon at bounding box center [584, 53] width 10 height 10
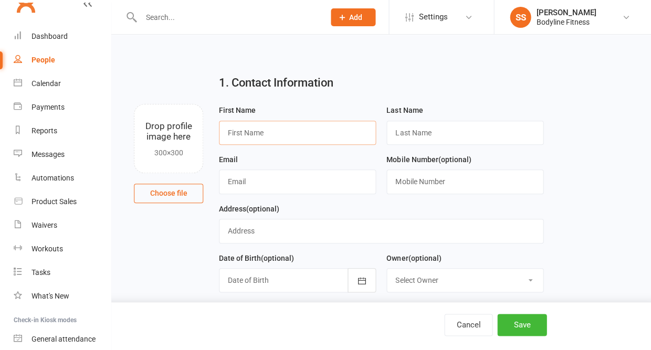
paste input "[PERSON_NAME]"
drag, startPoint x: 242, startPoint y: 135, endPoint x: 283, endPoint y: 141, distance: 41.8
click at [283, 141] on input "[PERSON_NAME]" at bounding box center [297, 133] width 157 height 24
type input "[PERSON_NAME]"
paste input "Boxall"
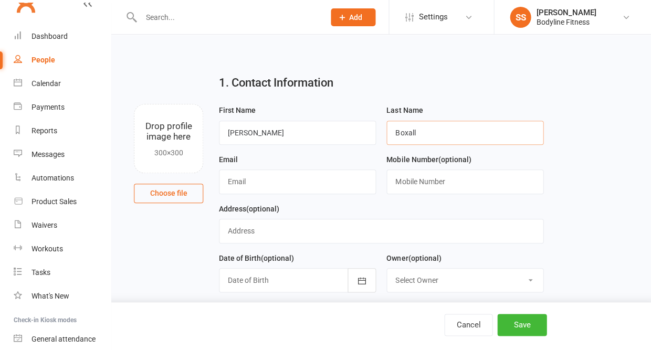
type input "Boxall"
click at [289, 180] on input "text" at bounding box center [297, 181] width 157 height 24
paste input "[EMAIL_ADDRESS][DOMAIN_NAME]"
type input "[EMAIL_ADDRESS][DOMAIN_NAME]"
click at [410, 185] on input "text" at bounding box center [464, 181] width 157 height 24
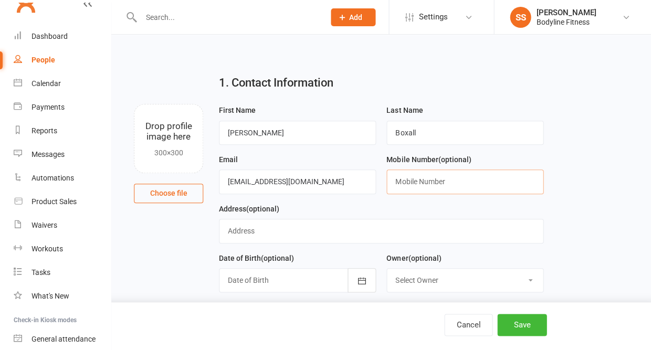
paste input "0437 339 492"
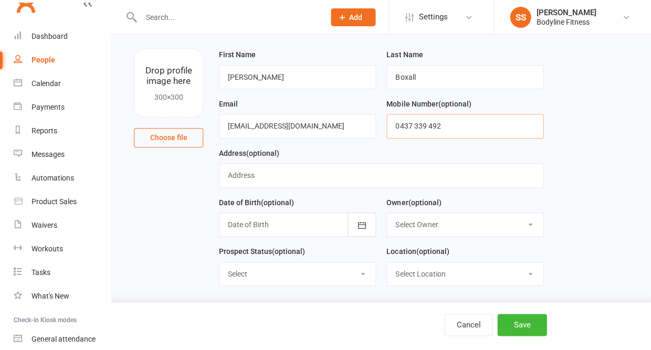
scroll to position [65, 0]
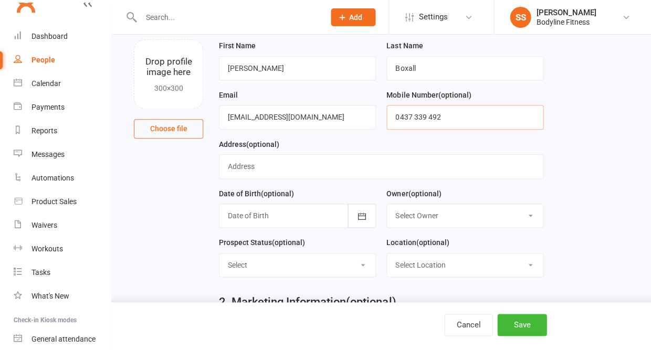
type input "0437 339 492"
select select "New Lead"
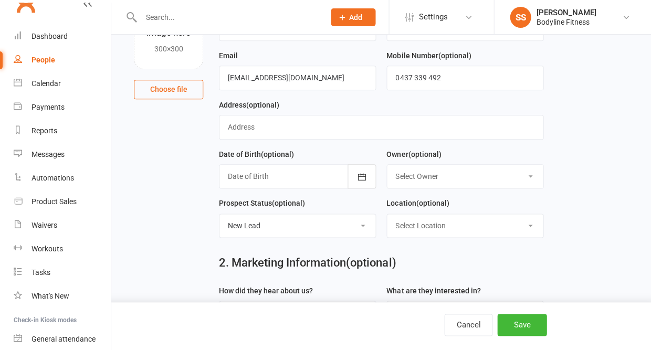
scroll to position [164, 0]
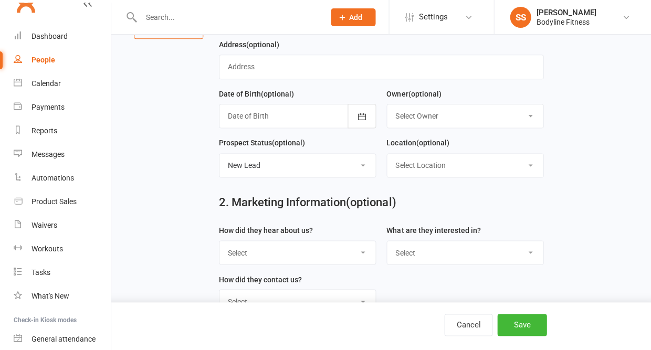
select select "Facebook"
select select "Personal Training"
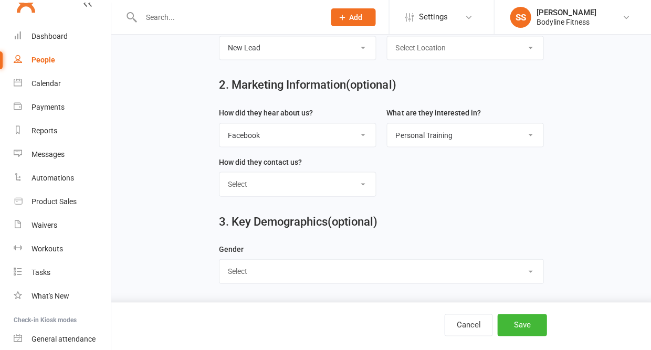
scroll to position [286, 0]
select select "[DEMOGRAPHIC_DATA]"
click at [525, 324] on button "Save" at bounding box center [521, 325] width 49 height 22
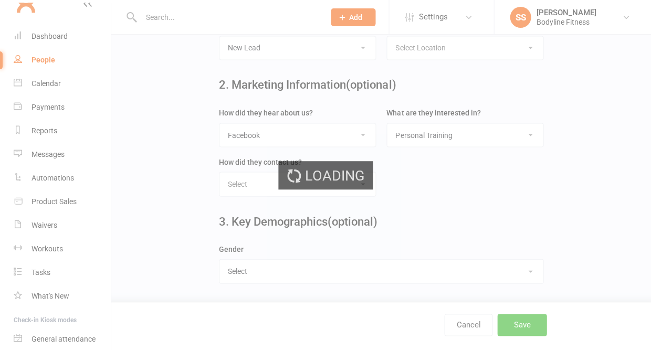
scroll to position [0, 0]
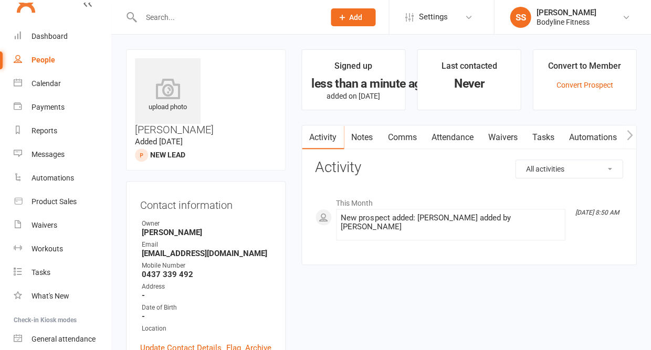
click at [49, 56] on div "People" at bounding box center [43, 60] width 24 height 8
select select "50"
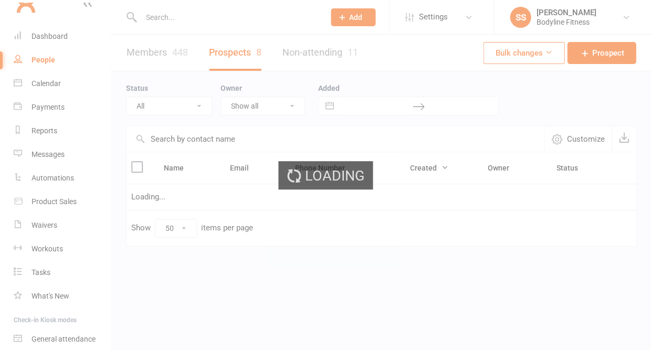
select select "New Lead"
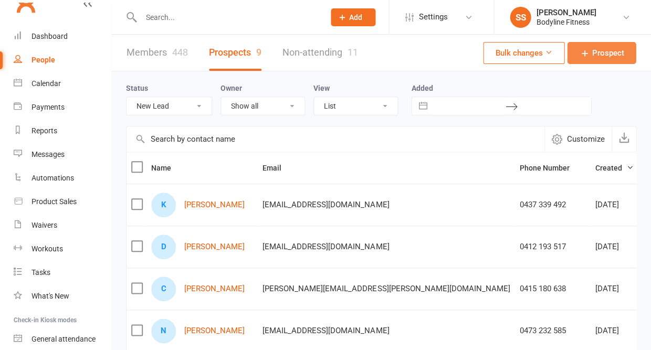
click at [584, 56] on icon at bounding box center [584, 53] width 10 height 10
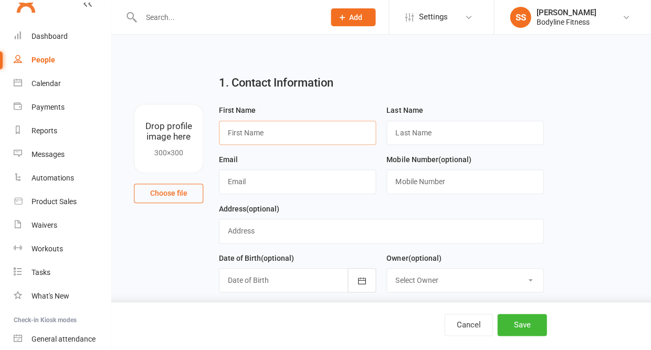
paste input "Suratmi Werdianingsih"
drag, startPoint x: 256, startPoint y: 134, endPoint x: 322, endPoint y: 137, distance: 66.7
click at [322, 137] on input "Suratmi Werdianingsih" at bounding box center [297, 133] width 157 height 24
type input "Suratmi"
paste input "Werdianingsih"
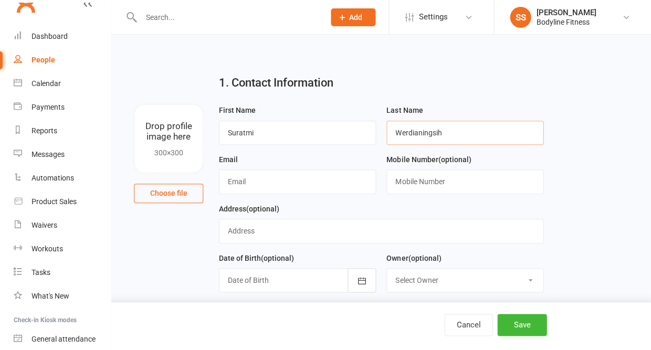
type input "Werdianingsih"
click at [273, 186] on input "text" at bounding box center [297, 181] width 157 height 24
paste input "[EMAIL_ADDRESS][DOMAIN_NAME]"
type input "[EMAIL_ADDRESS][DOMAIN_NAME]"
click at [441, 178] on input "text" at bounding box center [464, 181] width 157 height 24
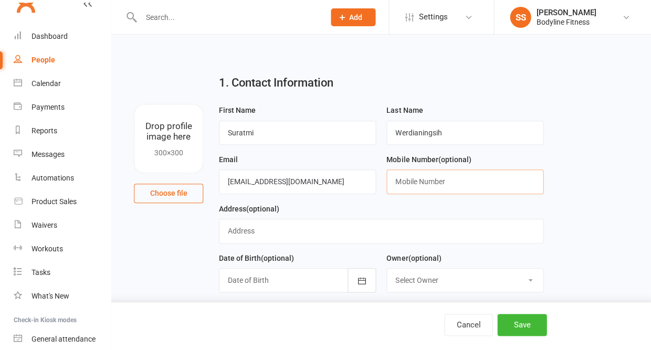
paste input "0435 854 175"
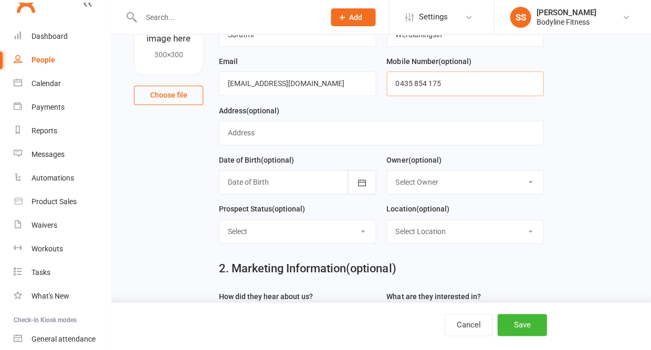
scroll to position [118, 0]
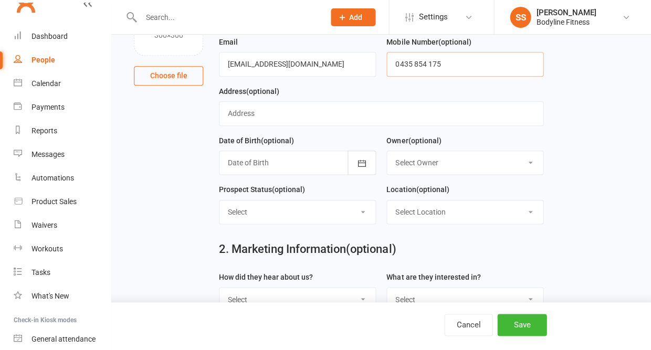
type input "0435 854 175"
select select "New Lead"
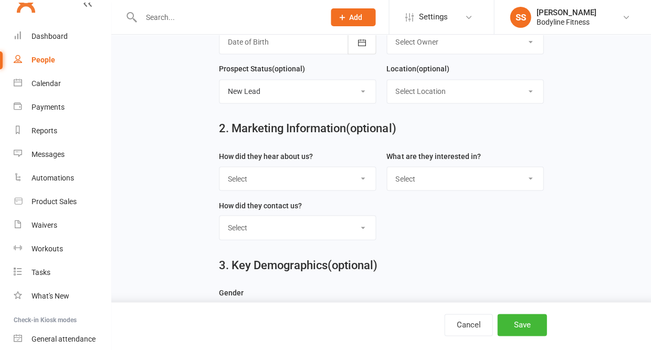
select select "Facebook"
select select "Personal Training"
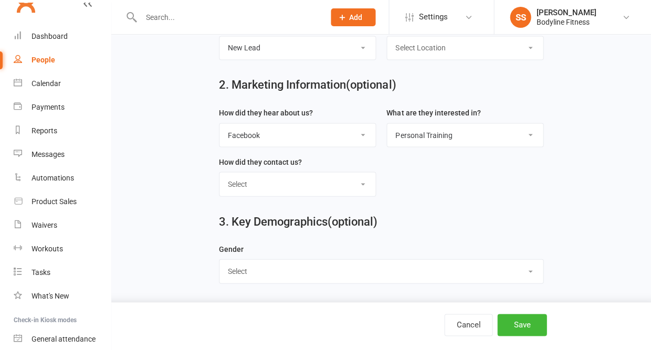
scroll to position [286, 0]
select select "[DEMOGRAPHIC_DATA]"
click at [524, 328] on button "Save" at bounding box center [521, 325] width 49 height 22
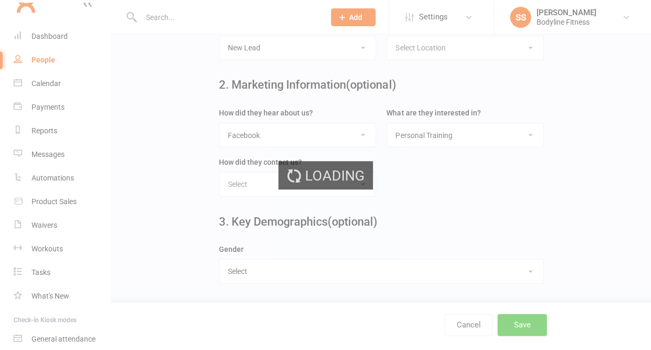
scroll to position [0, 0]
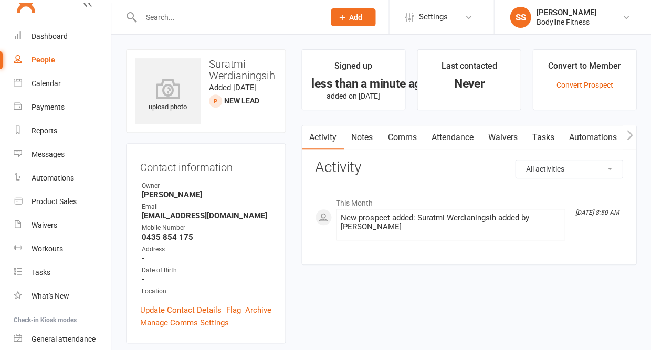
click at [43, 61] on div "People" at bounding box center [43, 60] width 24 height 8
select select "50"
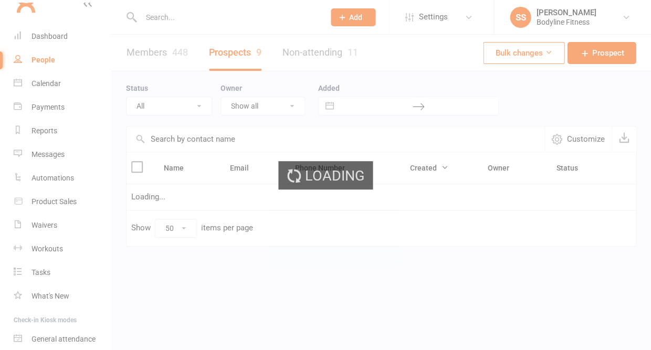
select select "New Lead"
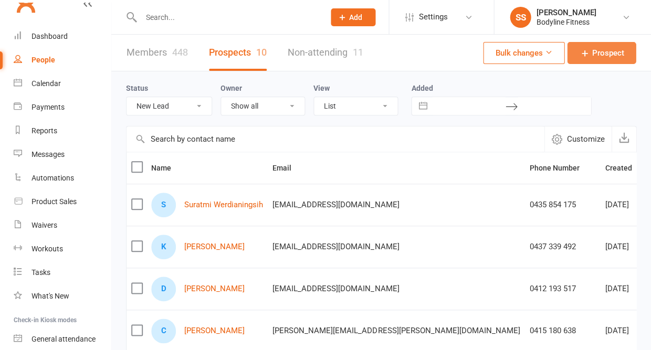
click at [584, 61] on link "Prospect" at bounding box center [601, 53] width 69 height 22
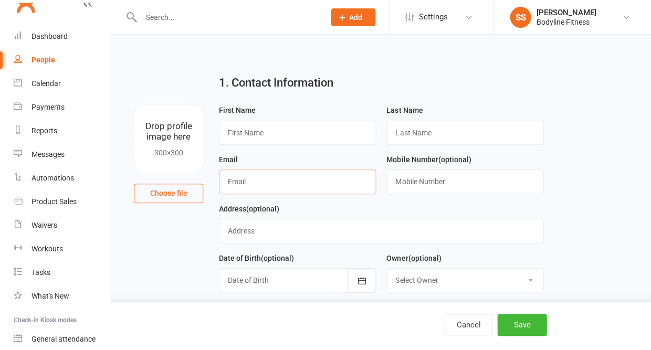
paste input "[EMAIL_ADDRESS][DOMAIN_NAME]"
type input "[EMAIL_ADDRESS][DOMAIN_NAME]"
type input "[PERSON_NAME]"
type input "Lead"
click at [409, 184] on input "text" at bounding box center [464, 181] width 157 height 24
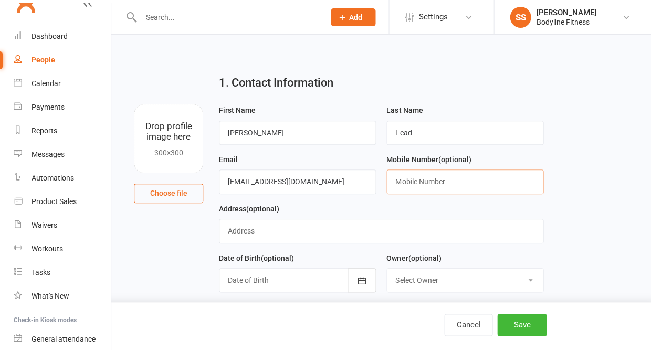
paste input "0412193517"
click at [411, 184] on input "0412193517" at bounding box center [464, 181] width 157 height 24
click at [426, 187] on input "0412 193517" at bounding box center [464, 181] width 157 height 24
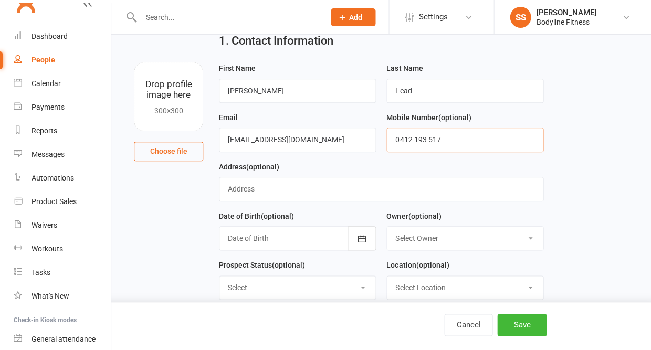
scroll to position [49, 0]
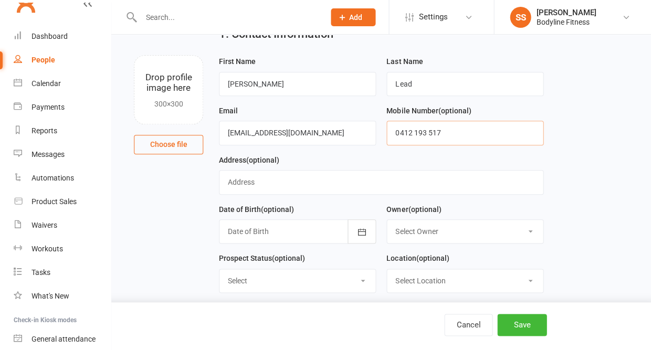
type input "0412 193 517"
select select "New Lead"
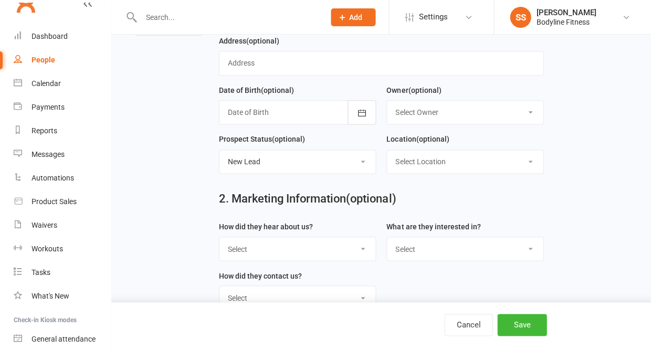
scroll to position [171, 0]
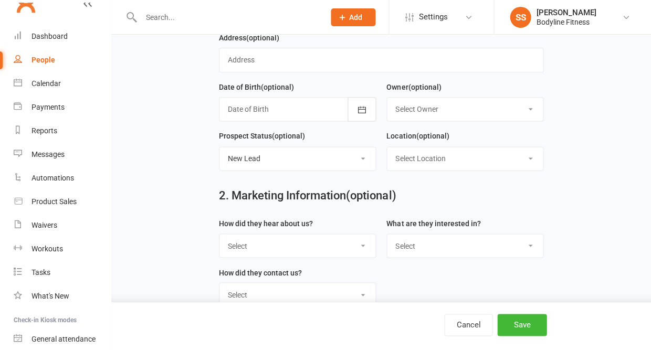
select select "BLF Website"
select select "Personal Training"
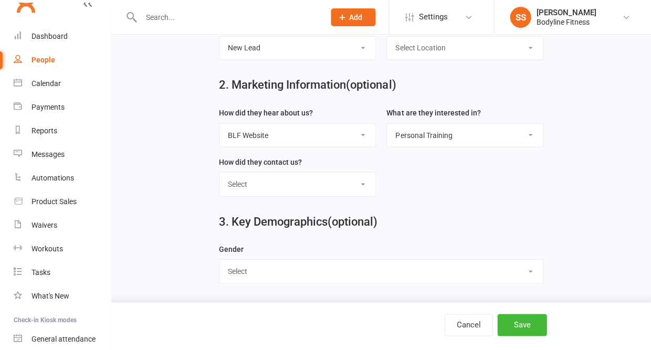
scroll to position [286, 0]
select select "[DEMOGRAPHIC_DATA]"
click at [526, 326] on button "Save" at bounding box center [521, 325] width 49 height 22
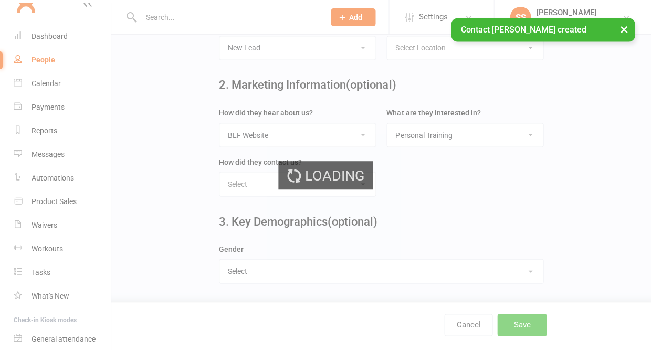
scroll to position [0, 0]
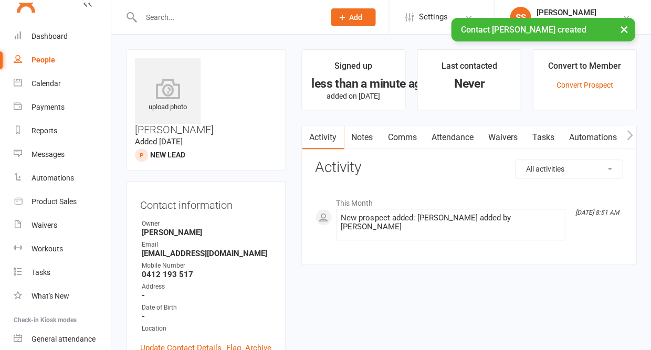
click at [57, 51] on link "People" at bounding box center [62, 60] width 97 height 24
select select "50"
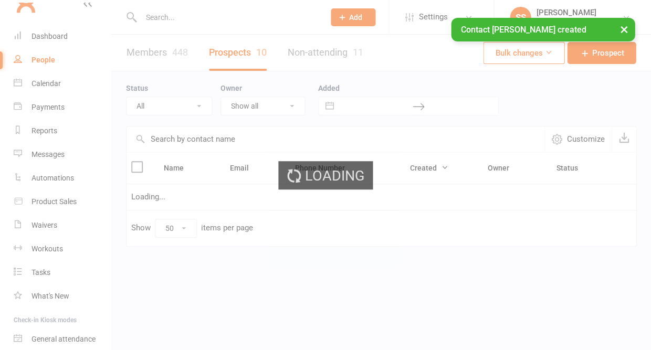
select select "New Lead"
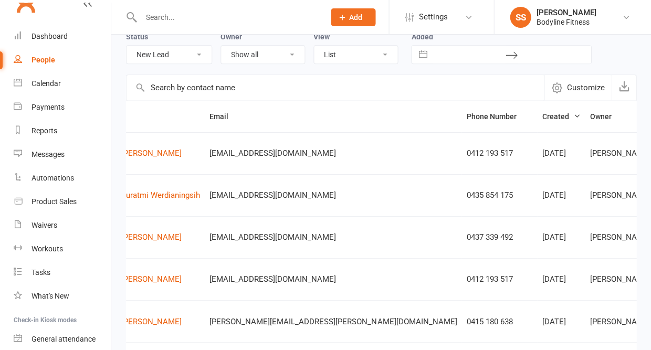
scroll to position [0, 63]
drag, startPoint x: 206, startPoint y: 159, endPoint x: 305, endPoint y: 162, distance: 99.7
click at [305, 162] on td "[EMAIL_ADDRESS][DOMAIN_NAME]" at bounding box center [333, 153] width 257 height 42
copy span "[EMAIL_ADDRESS][DOMAIN_NAME]"
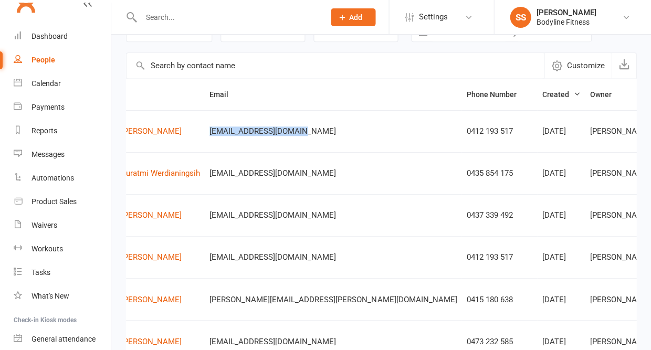
scroll to position [72, 0]
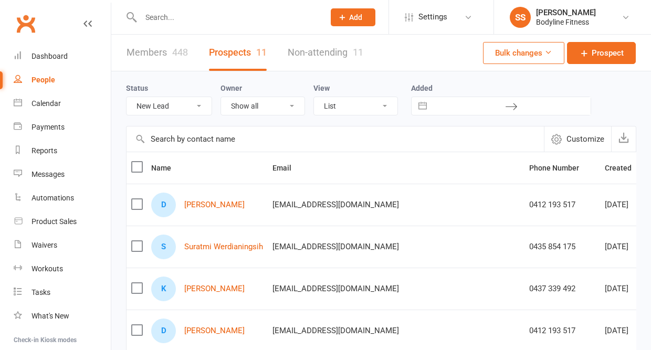
select select "New Lead"
select select "50"
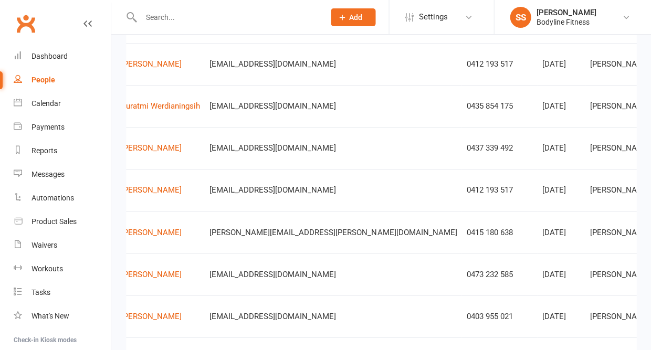
scroll to position [0, 63]
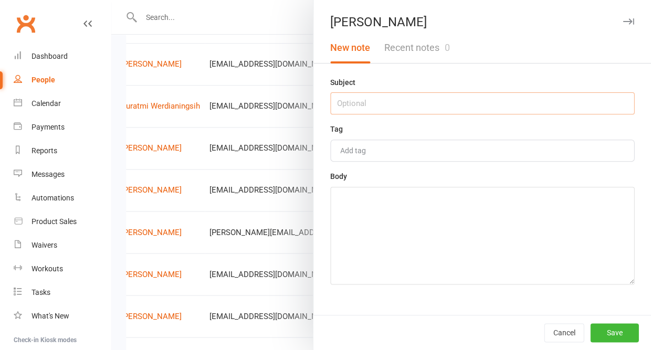
click at [453, 107] on input "text" at bounding box center [482, 103] width 304 height 22
type input "alternate email"
click at [410, 237] on textarea at bounding box center [482, 236] width 304 height 98
paste textarea "[EMAIL_ADDRESS][DOMAIN_NAME]"
type textarea "[EMAIL_ADDRESS][DOMAIN_NAME]"
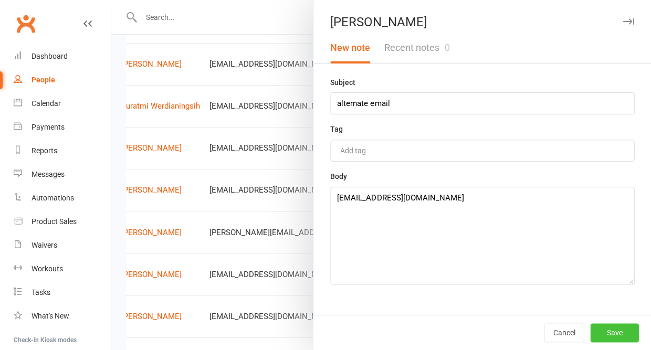
click at [611, 334] on button "Save" at bounding box center [614, 332] width 48 height 19
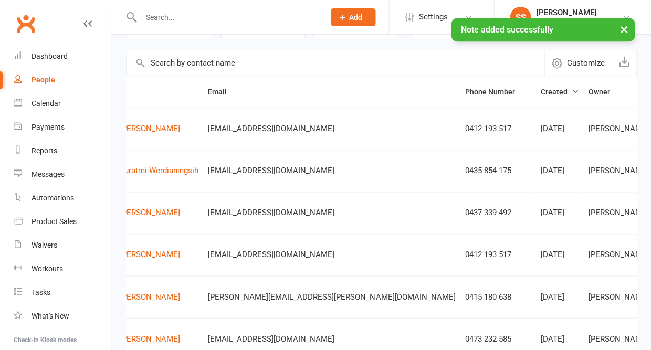
scroll to position [76, 0]
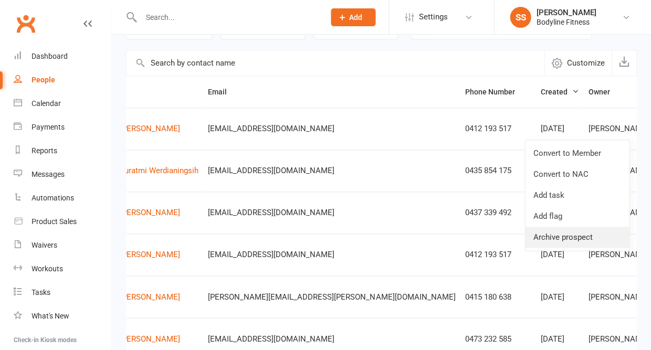
click at [571, 236] on link "Archive prospect" at bounding box center [577, 237] width 104 height 21
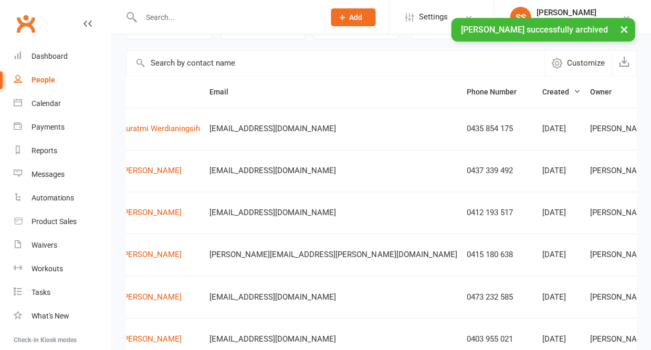
scroll to position [42, 0]
